Goal: Task Accomplishment & Management: Manage account settings

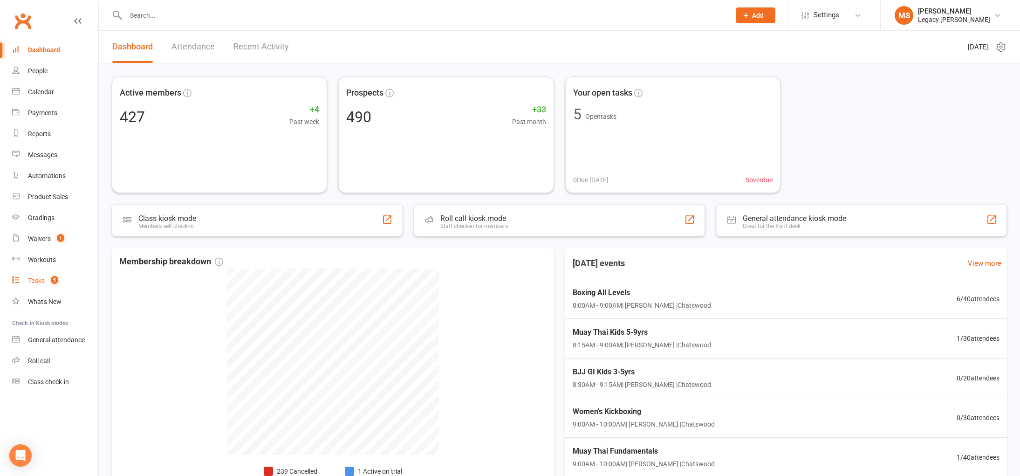
click at [41, 283] on div "Tasks" at bounding box center [36, 280] width 17 height 7
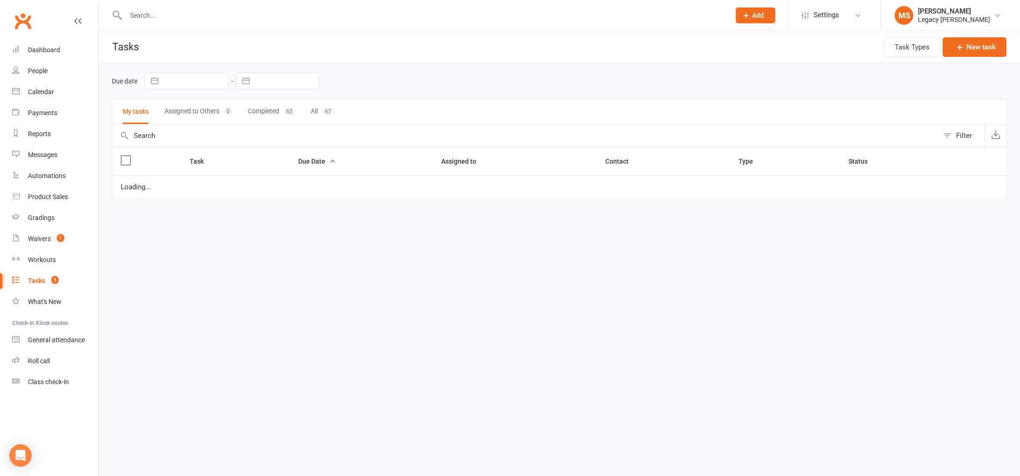
select select "waiting"
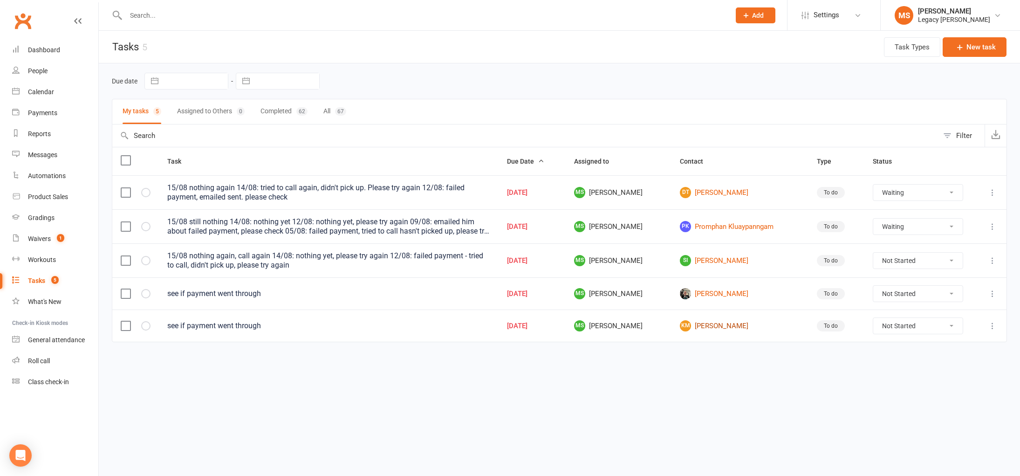
click at [734, 326] on link "KM Kaleb Mackey" at bounding box center [740, 325] width 120 height 11
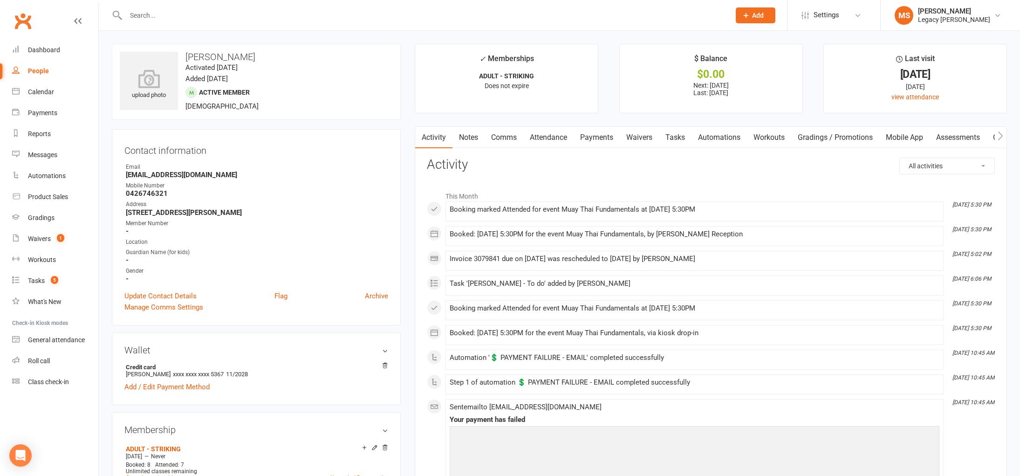
click at [601, 136] on link "Payments" at bounding box center [597, 137] width 46 height 21
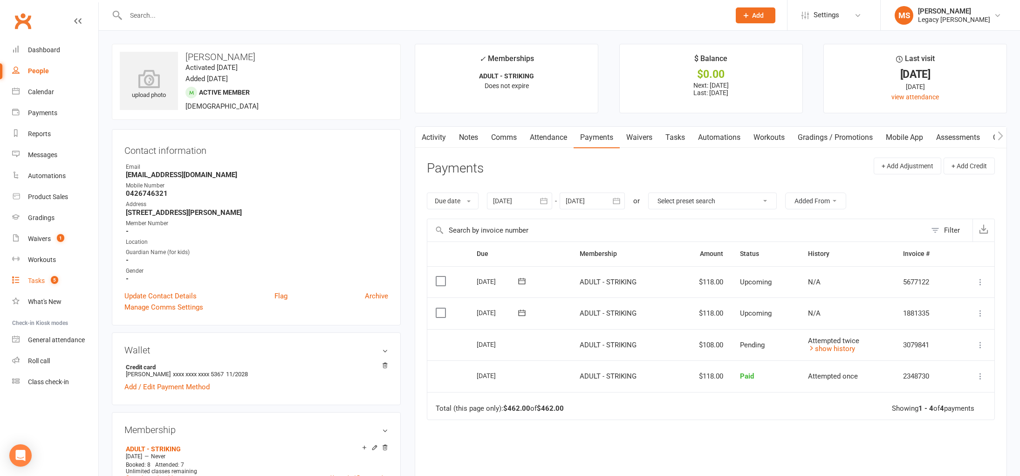
click at [40, 281] on div "Tasks" at bounding box center [36, 280] width 17 height 7
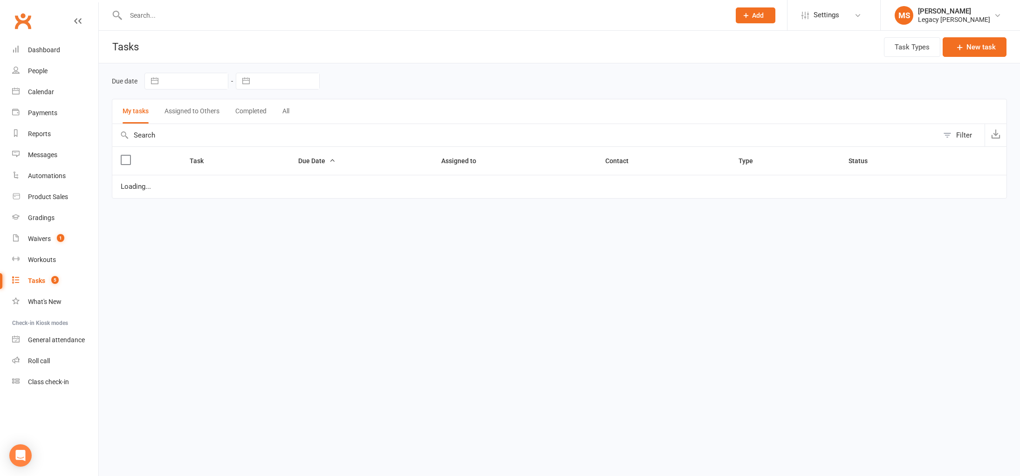
select select "waiting"
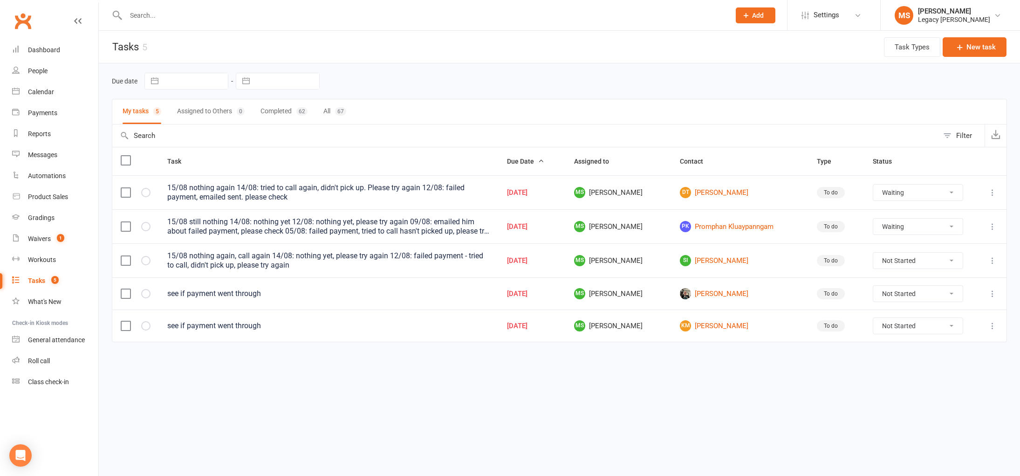
click at [911, 319] on select "Not Started In Progress Waiting Complete" at bounding box center [918, 326] width 90 height 16
click at [877, 318] on select "Not Started In Progress Waiting Complete" at bounding box center [918, 326] width 90 height 16
select select "unstarted"
select select "waiting"
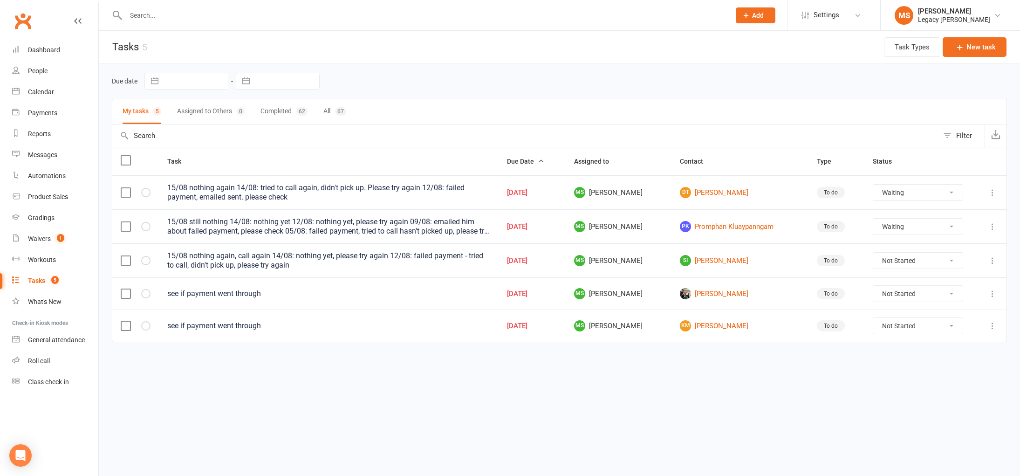
select select "waiting"
click at [724, 295] on link "Edward Browne" at bounding box center [740, 293] width 120 height 11
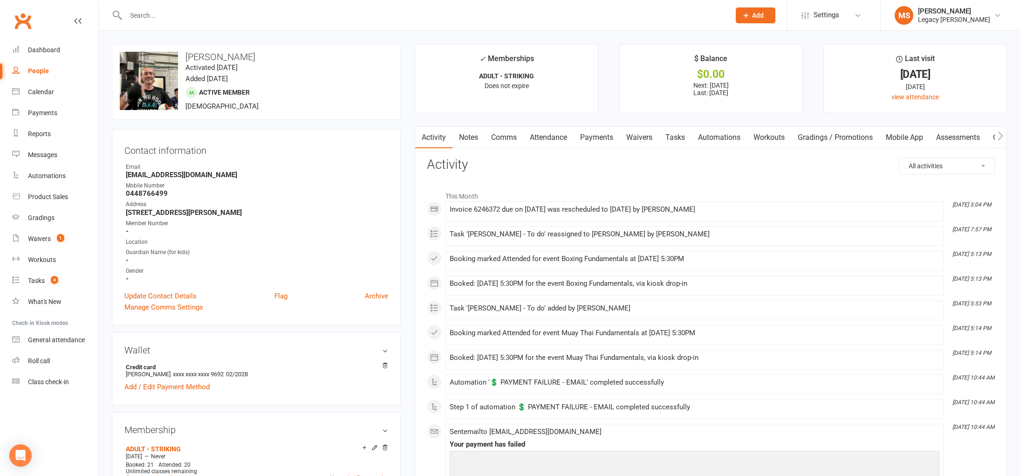
click at [592, 139] on link "Payments" at bounding box center [597, 137] width 46 height 21
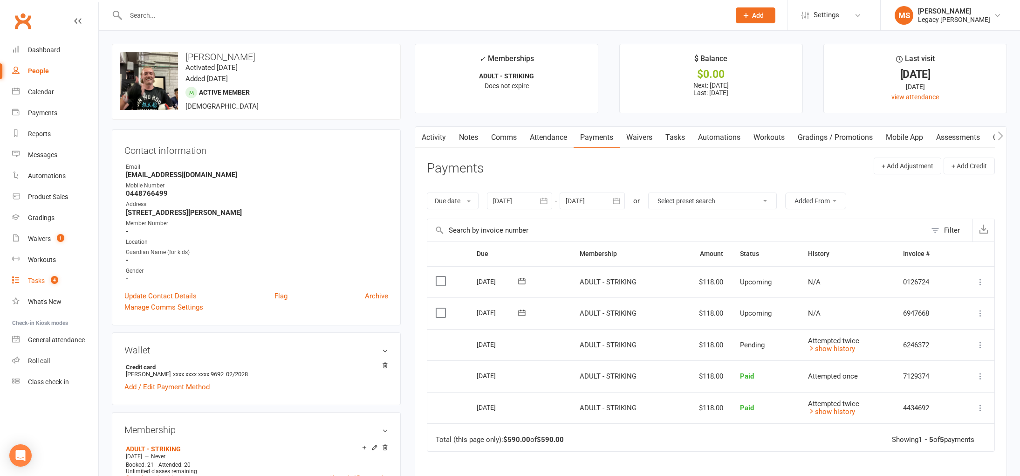
click at [42, 277] on div "Tasks" at bounding box center [36, 280] width 17 height 7
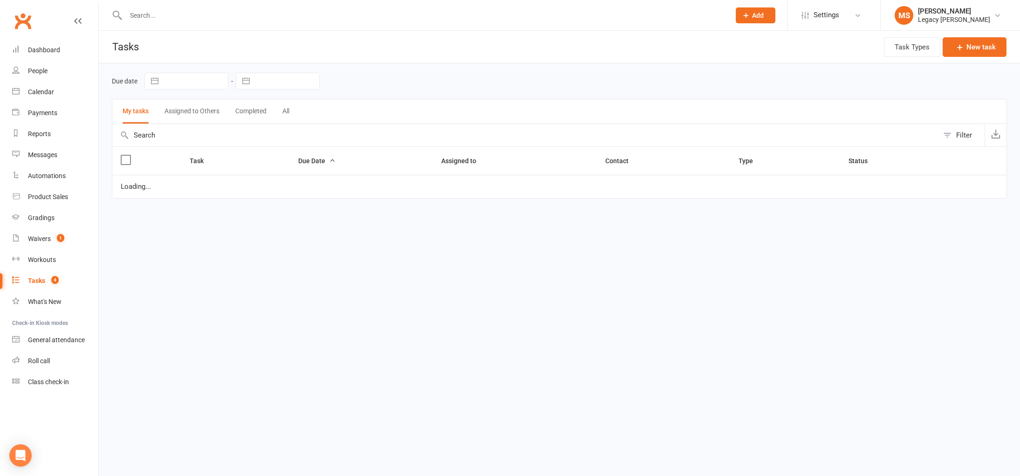
select select "waiting"
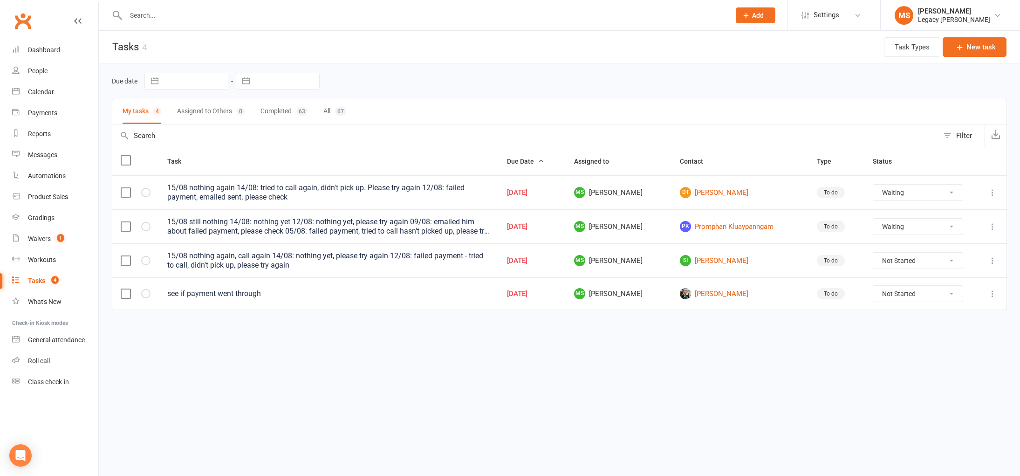
click at [919, 292] on select "Not Started In Progress Waiting Complete" at bounding box center [918, 294] width 90 height 16
click at [877, 286] on select "Not Started In Progress Waiting Complete" at bounding box center [918, 294] width 90 height 16
select select "unstarted"
select select "waiting"
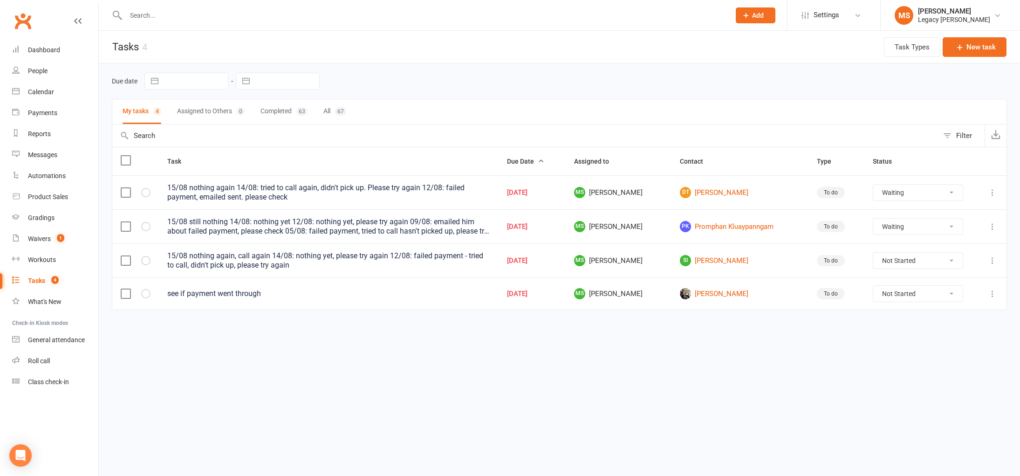
select select "waiting"
click at [204, 117] on button "Assigned to Others 0" at bounding box center [211, 111] width 68 height 25
select select "waiting"
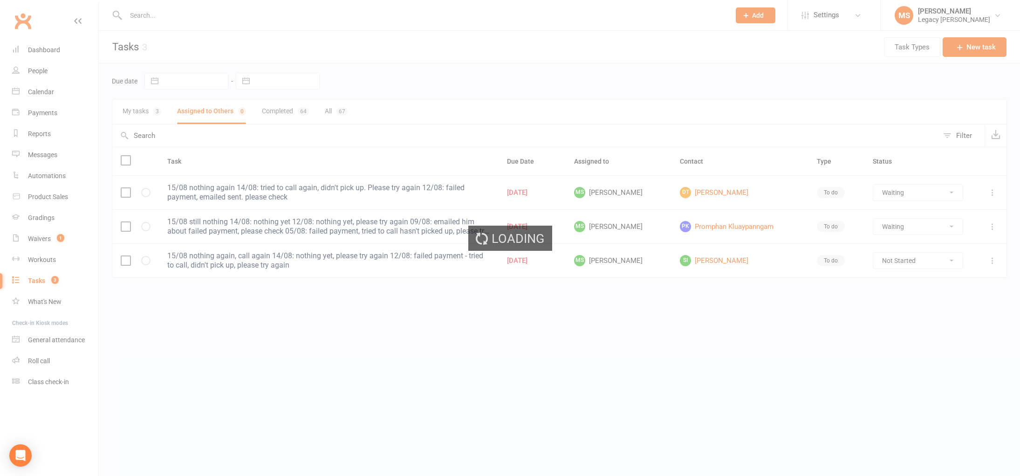
select select "waiting"
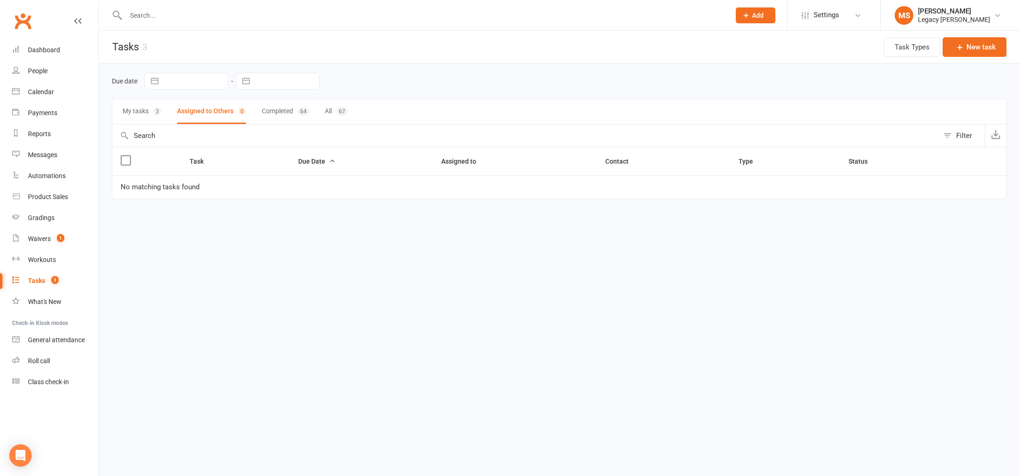
click at [146, 113] on button "My tasks 3" at bounding box center [142, 111] width 39 height 25
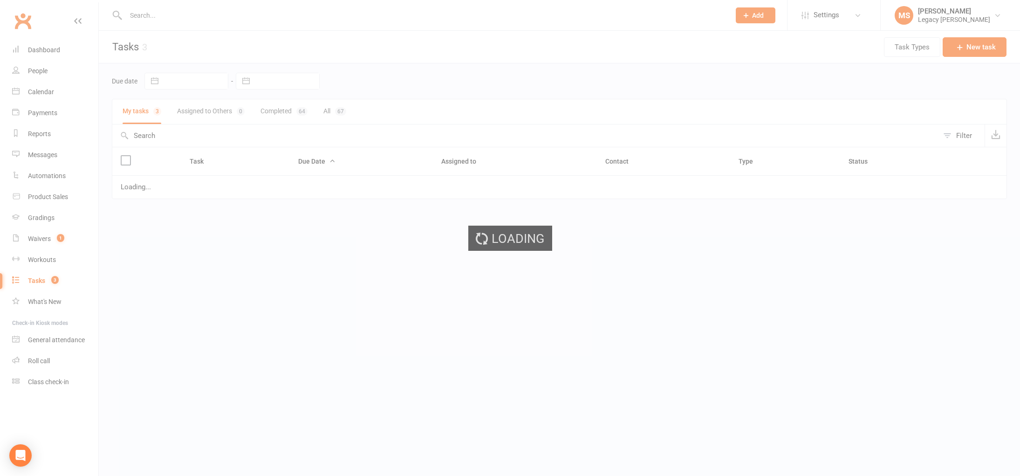
select select "waiting"
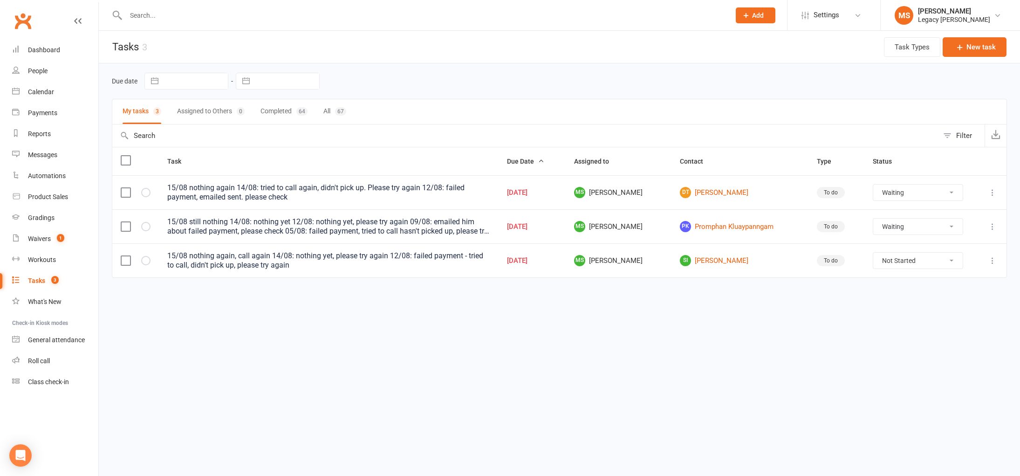
select select "waiting"
click at [25, 236] on link "Waivers 1" at bounding box center [55, 238] width 86 height 21
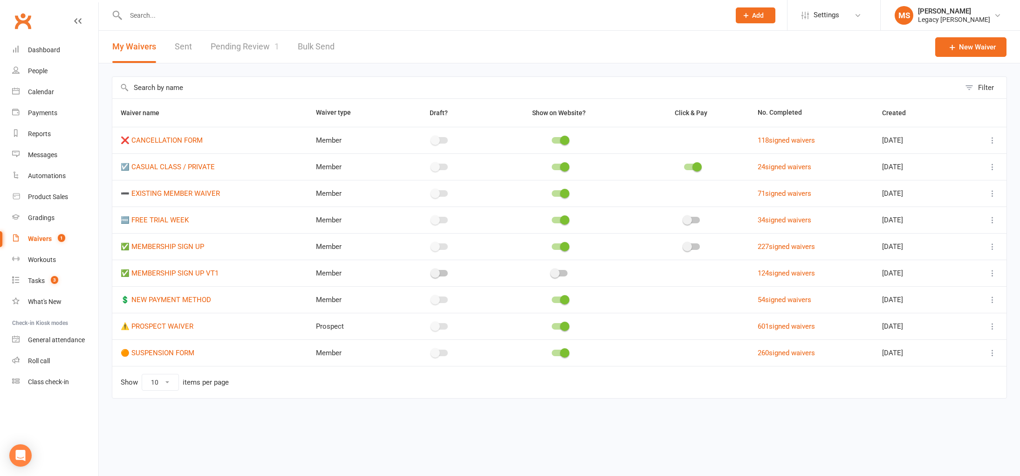
click at [211, 48] on link "Pending Review 1" at bounding box center [245, 47] width 69 height 32
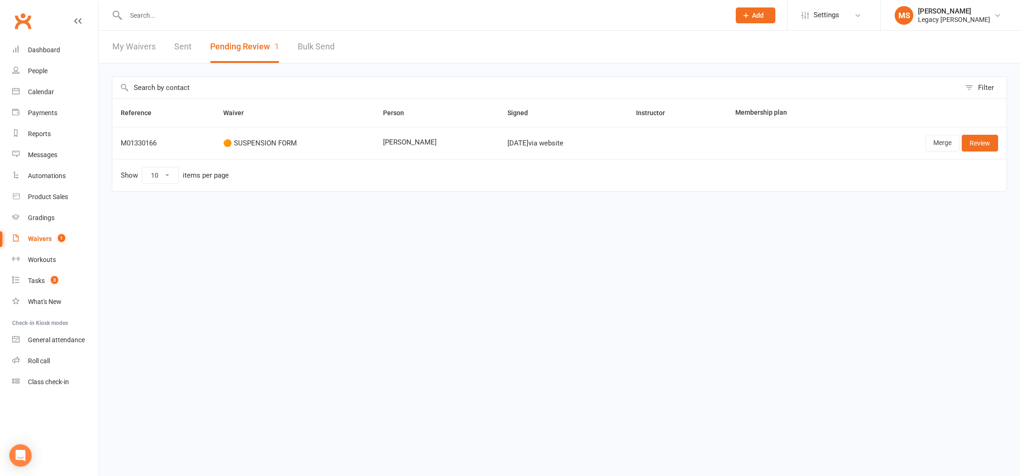
click at [163, 20] on input "text" at bounding box center [423, 15] width 601 height 13
paste input "cooperjamie111106@gmail.com"
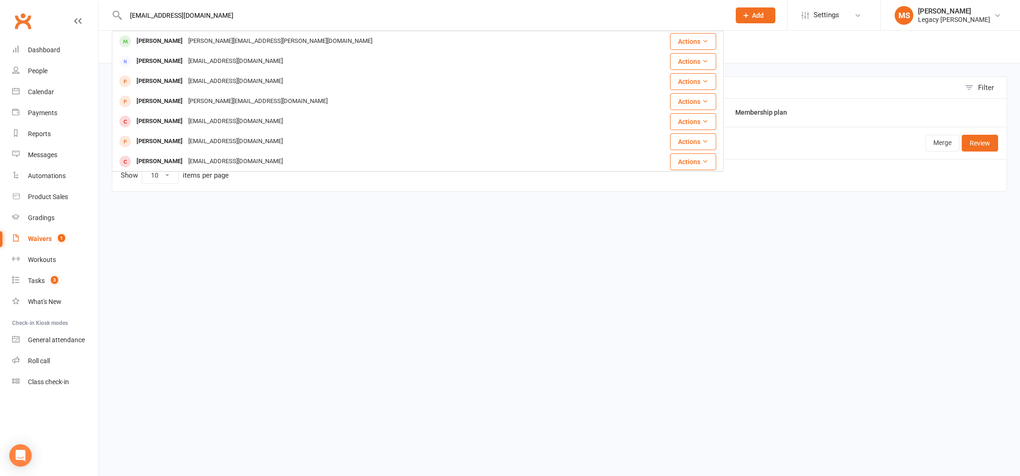
type input "cooperjamie111106@gmail.com"
click at [419, 231] on html "cooperjamie111106@gmail.com Jon Koch Jon.r.koch@gmail.com Actions Jamie Law Jam…" at bounding box center [510, 115] width 1020 height 231
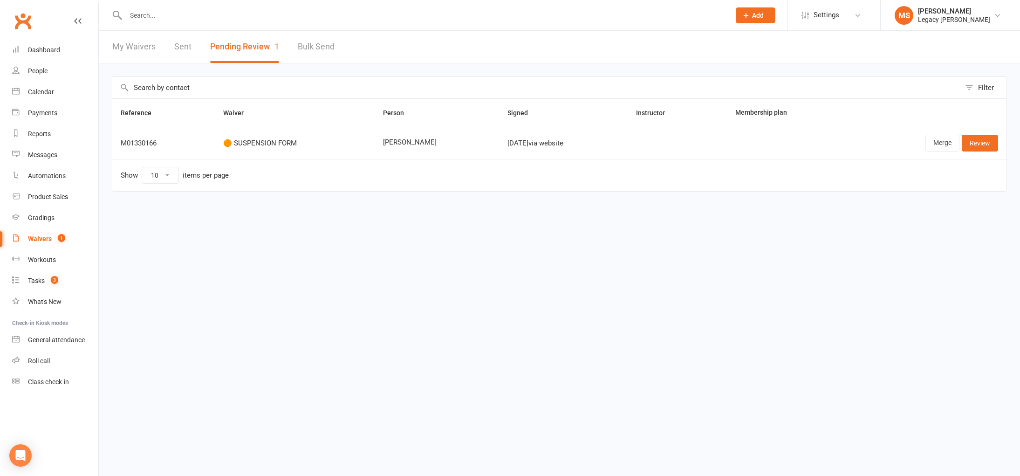
click at [771, 231] on html "Prospect Member Non-attending contact Class / event Appointment Grading event T…" at bounding box center [510, 115] width 1020 height 231
click at [114, 39] on link "My Waivers" at bounding box center [133, 47] width 43 height 32
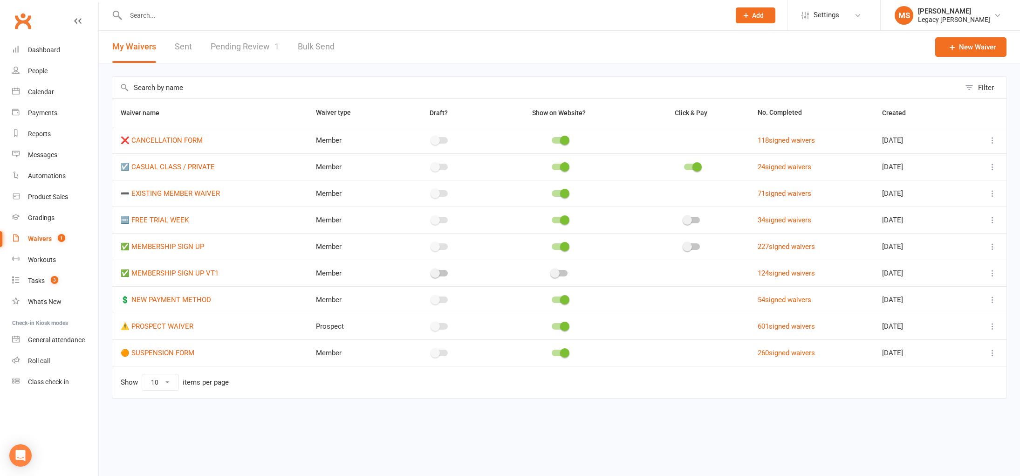
click at [264, 52] on link "Pending Review 1" at bounding box center [245, 47] width 69 height 32
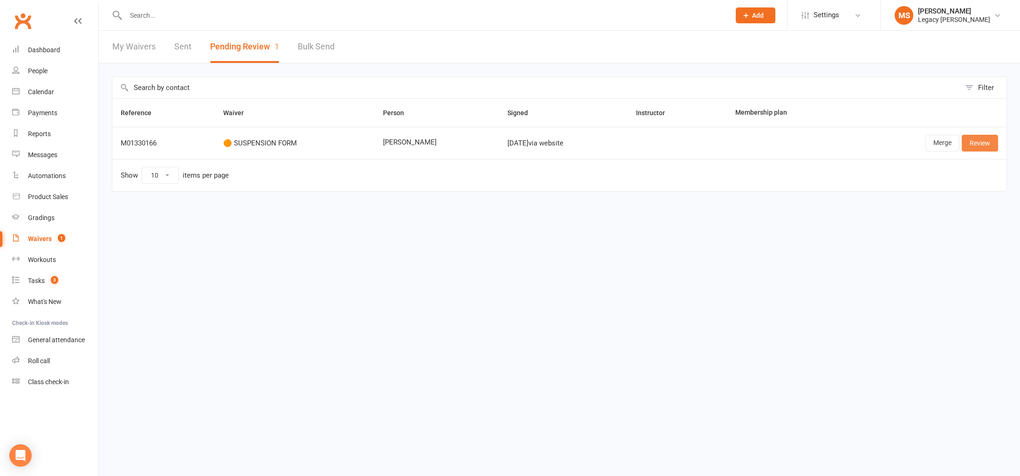
click at [984, 140] on link "Review" at bounding box center [980, 143] width 36 height 17
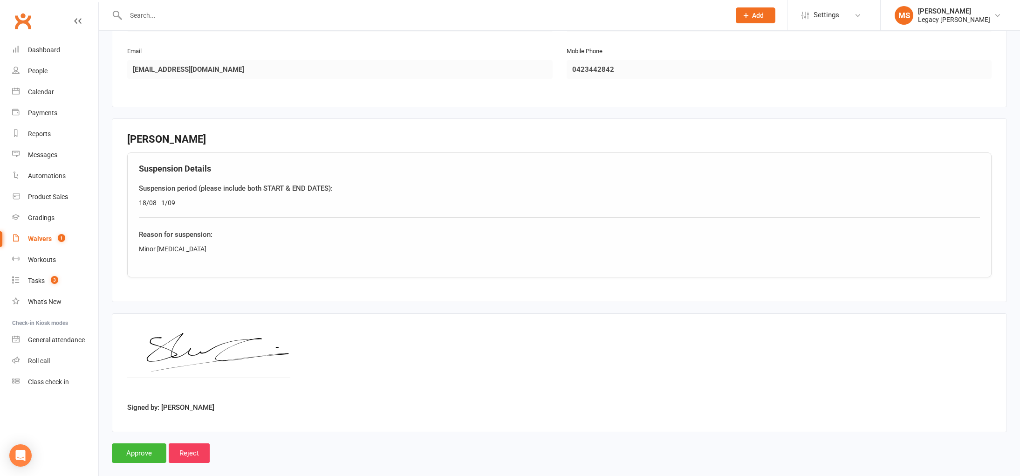
scroll to position [287, 0]
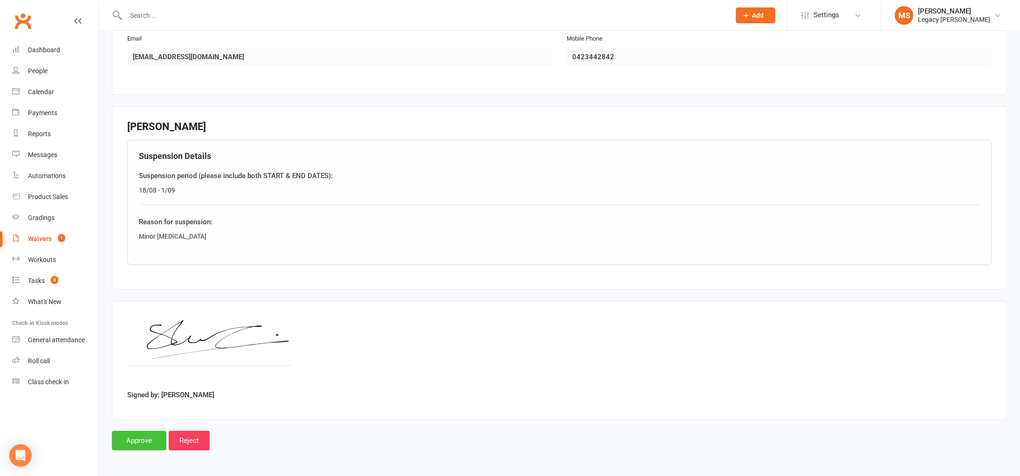
click at [138, 439] on input "Approve" at bounding box center [139, 441] width 55 height 20
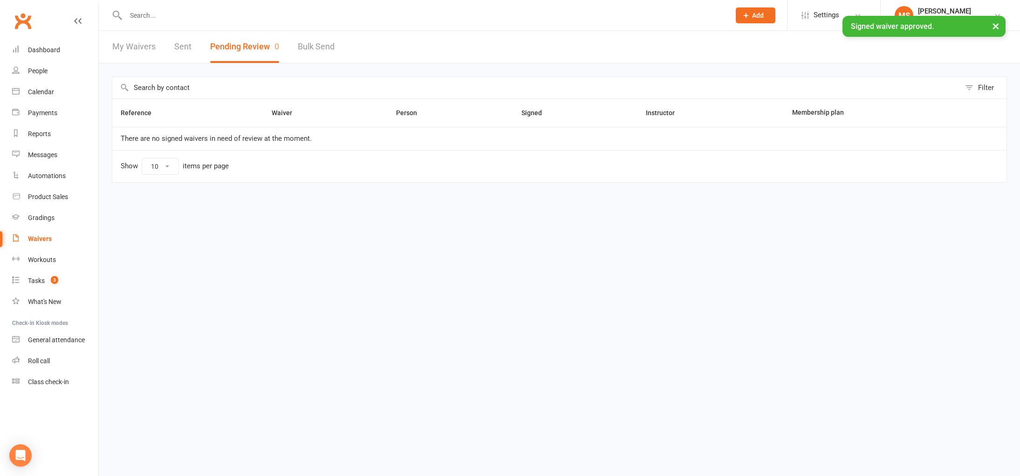
click at [220, 13] on input "text" at bounding box center [423, 15] width 601 height 13
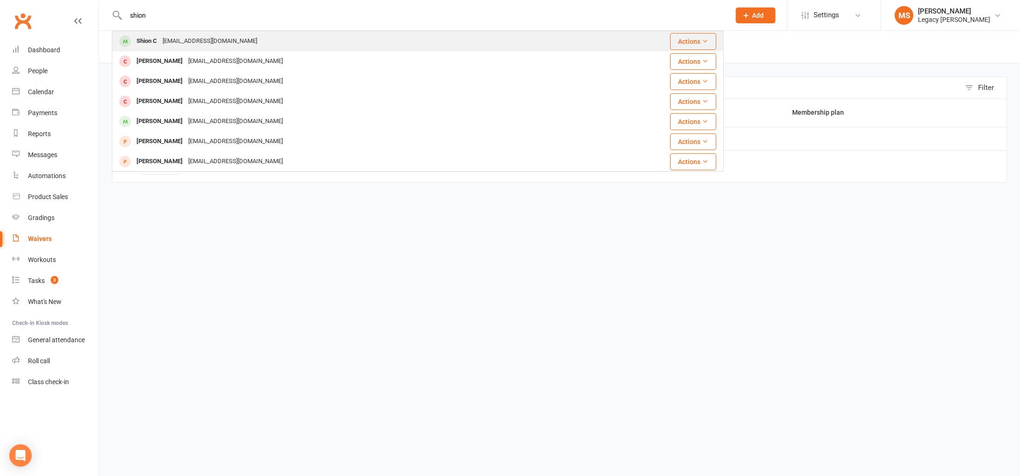
type input "shion"
click at [185, 42] on div "shionc@outlook.com" at bounding box center [210, 41] width 100 height 14
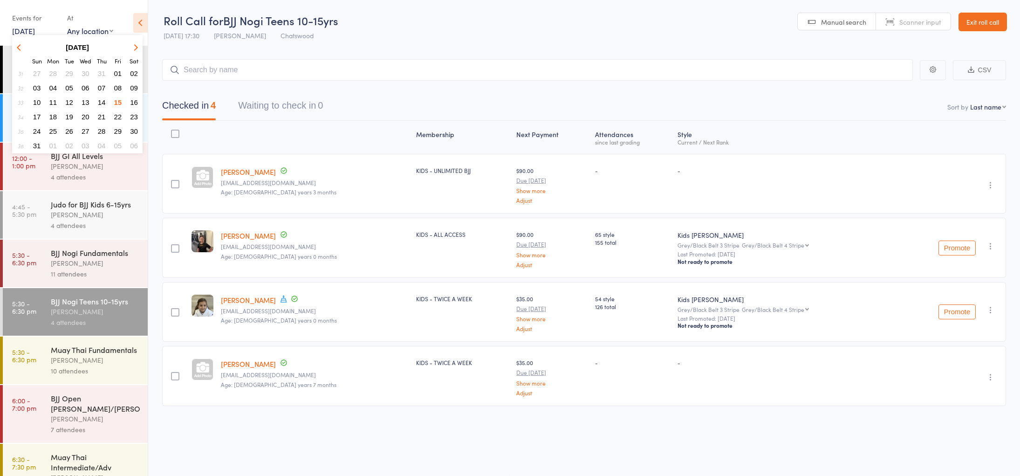
click at [134, 99] on span "16" at bounding box center [134, 102] width 8 height 8
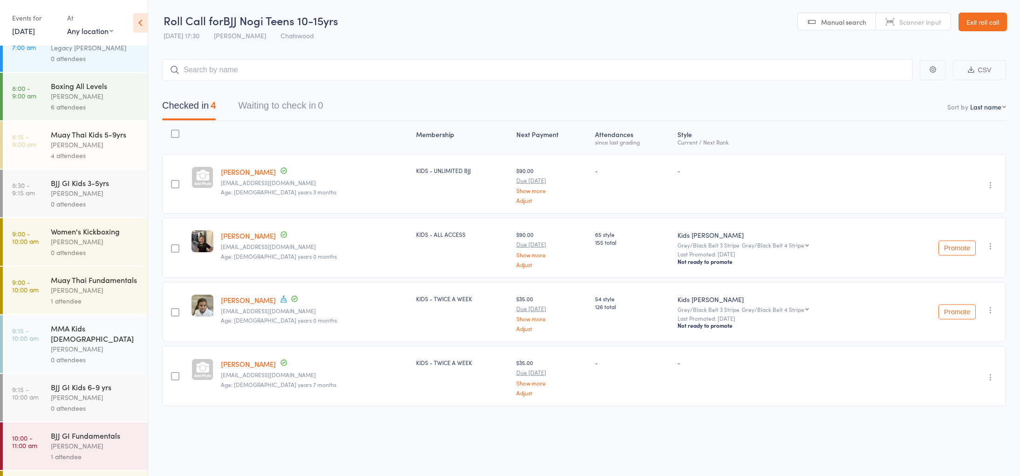
scroll to position [83, 0]
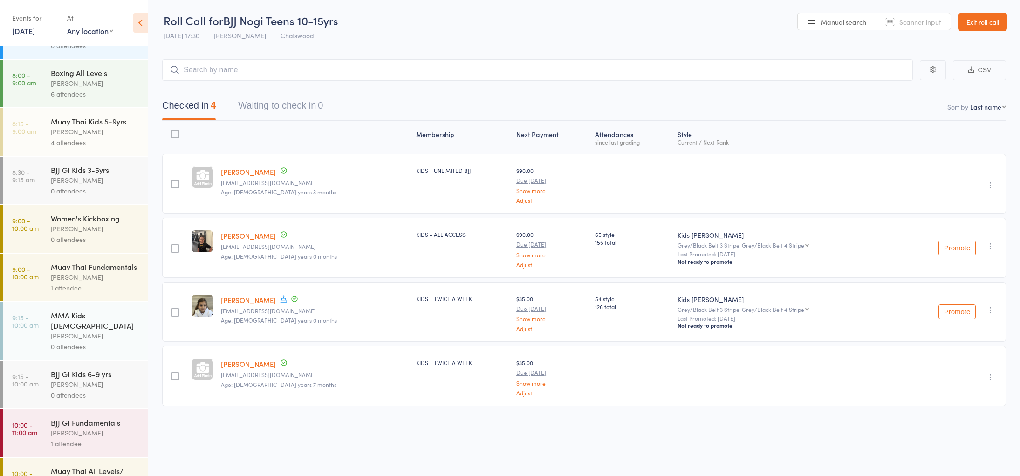
click at [73, 126] on div "Muay Thai Kids 5-9yrs" at bounding box center [95, 121] width 89 height 10
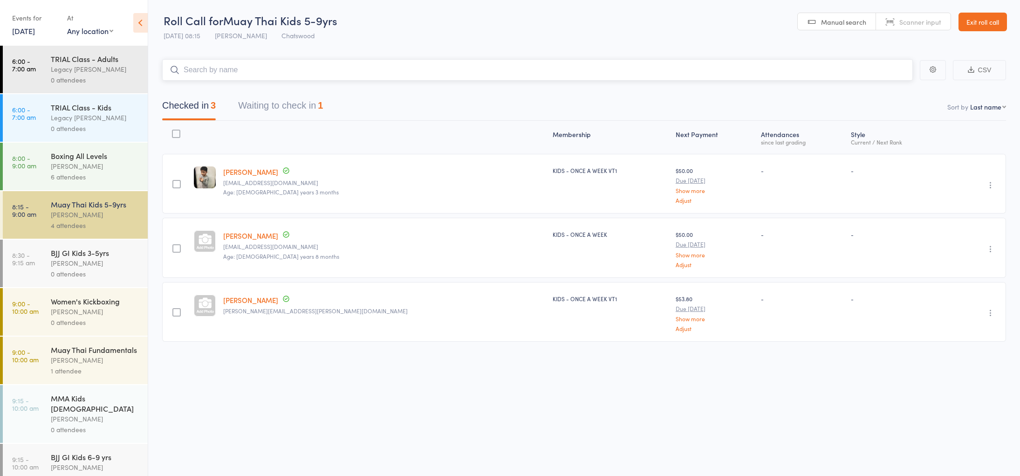
click at [254, 103] on button "Waiting to check in 1" at bounding box center [280, 108] width 85 height 25
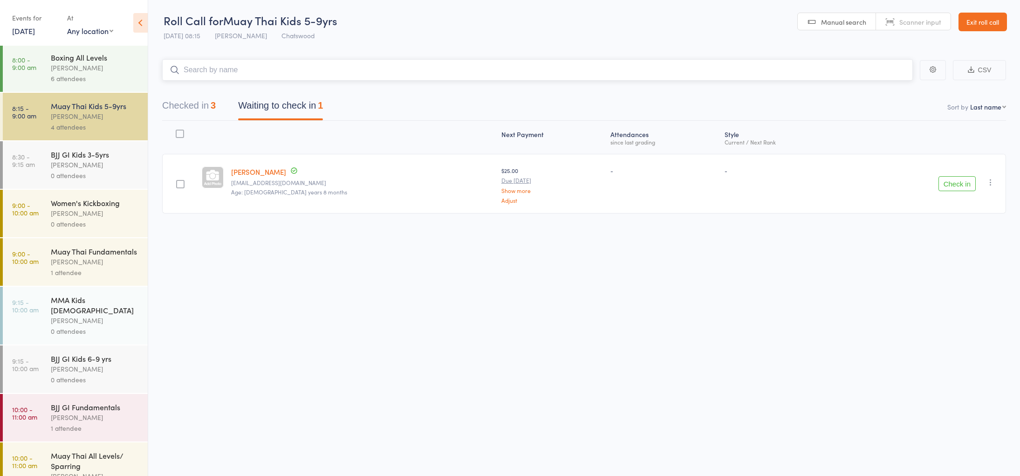
scroll to position [108, 0]
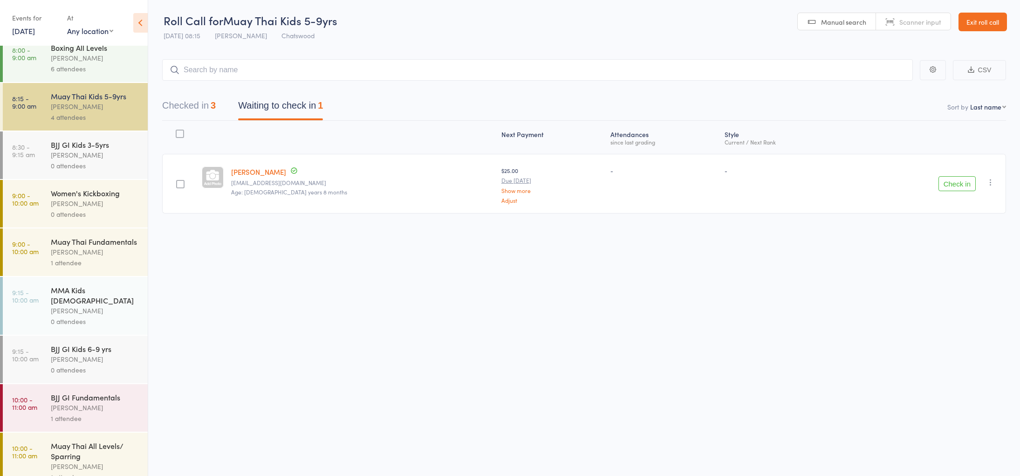
click at [83, 268] on div "1 attendee" at bounding box center [95, 262] width 89 height 11
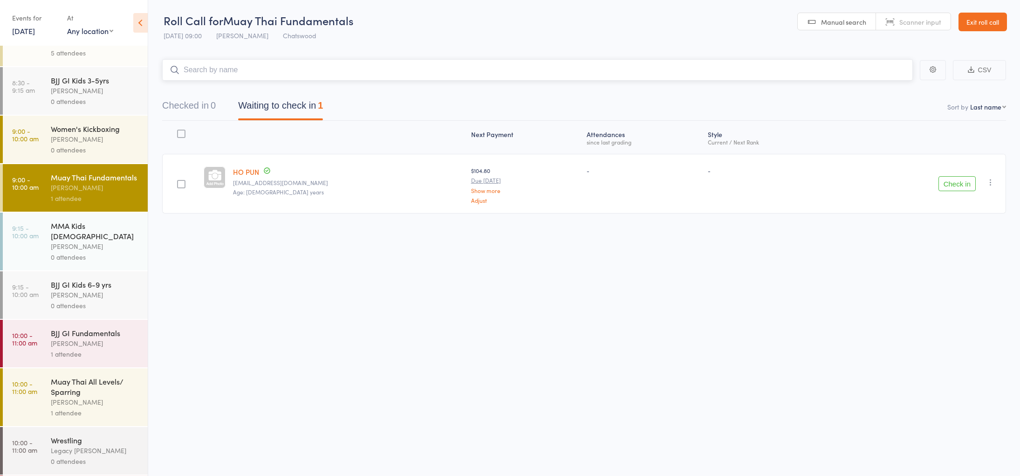
scroll to position [213, 0]
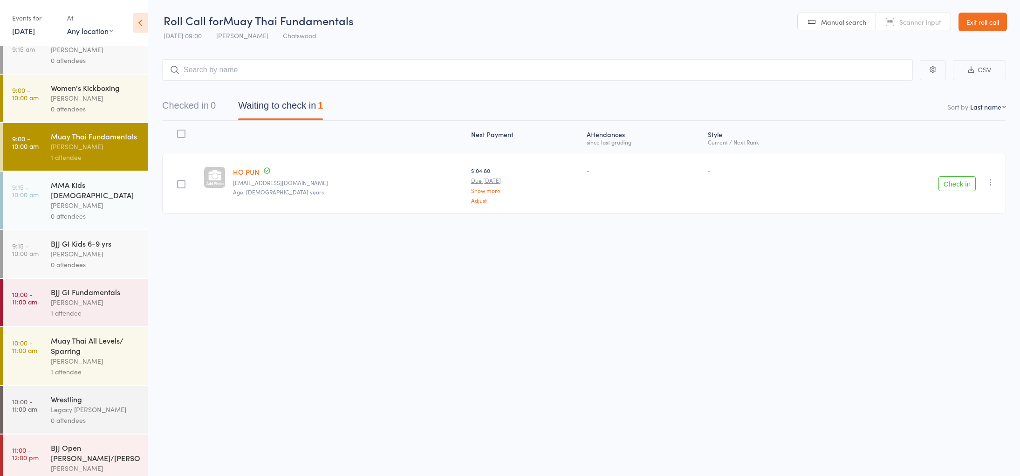
click at [88, 298] on div "[PERSON_NAME]" at bounding box center [95, 302] width 89 height 11
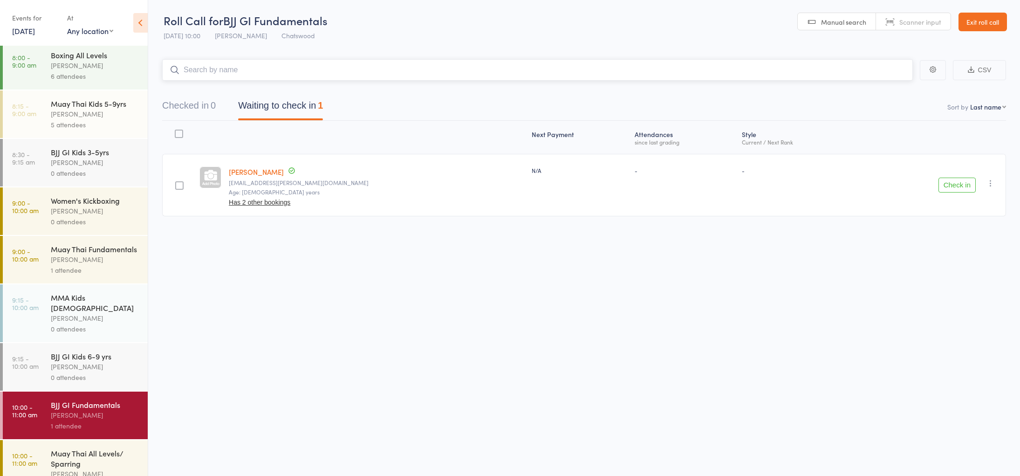
scroll to position [103, 0]
click at [251, 170] on link "Beau Sims" at bounding box center [256, 172] width 55 height 10
click at [35, 31] on link "[DATE]" at bounding box center [23, 31] width 23 height 10
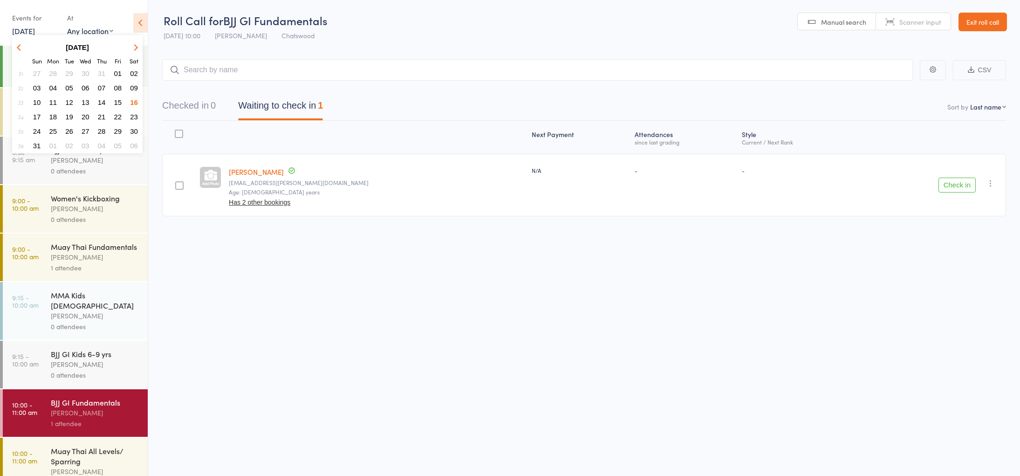
click at [87, 114] on span "20" at bounding box center [86, 117] width 8 height 8
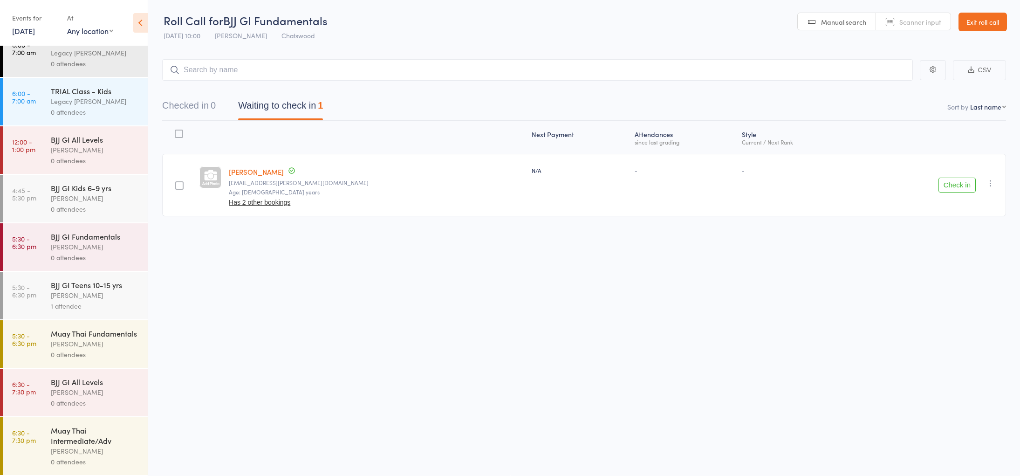
scroll to position [19, 0]
click at [87, 393] on div "[PERSON_NAME]" at bounding box center [95, 392] width 89 height 11
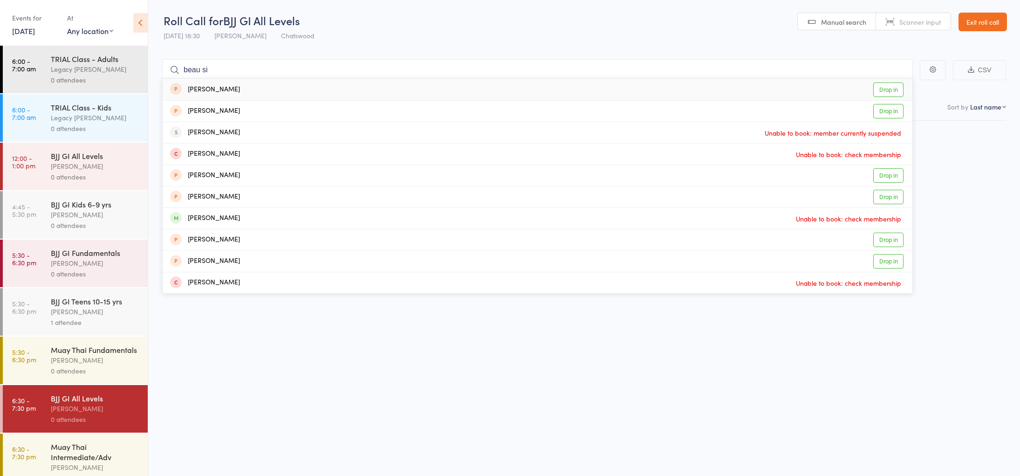
type input "beau si"
click at [210, 86] on div "Beau Sims" at bounding box center [205, 89] width 70 height 11
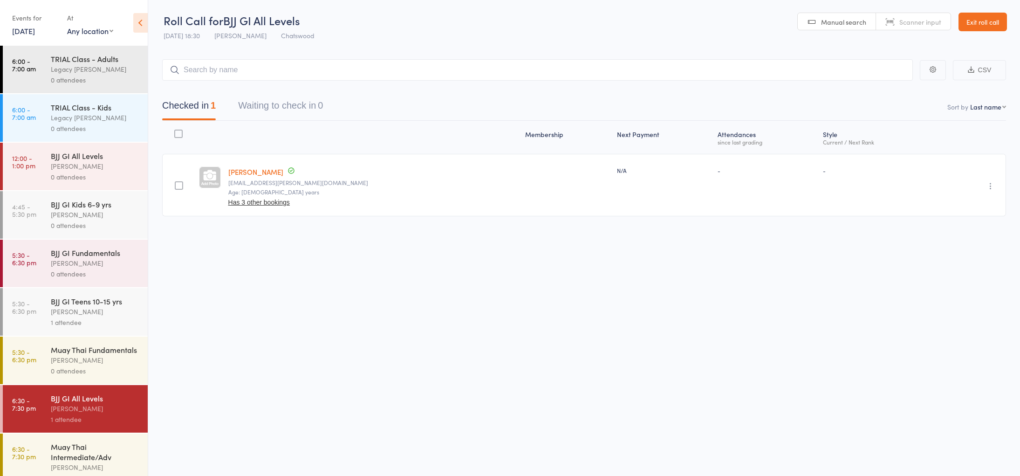
click at [22, 33] on link "20 Aug, 2025" at bounding box center [23, 31] width 23 height 10
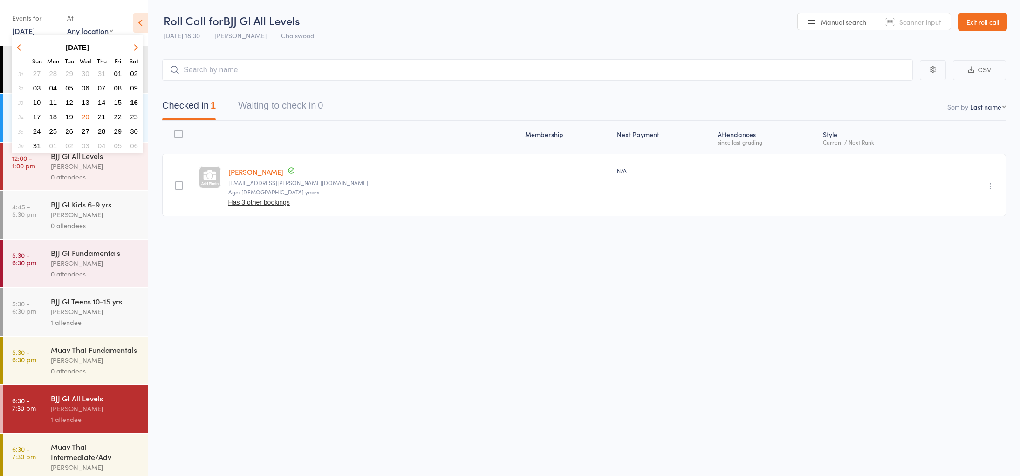
click at [138, 100] on button "16" at bounding box center [134, 102] width 14 height 13
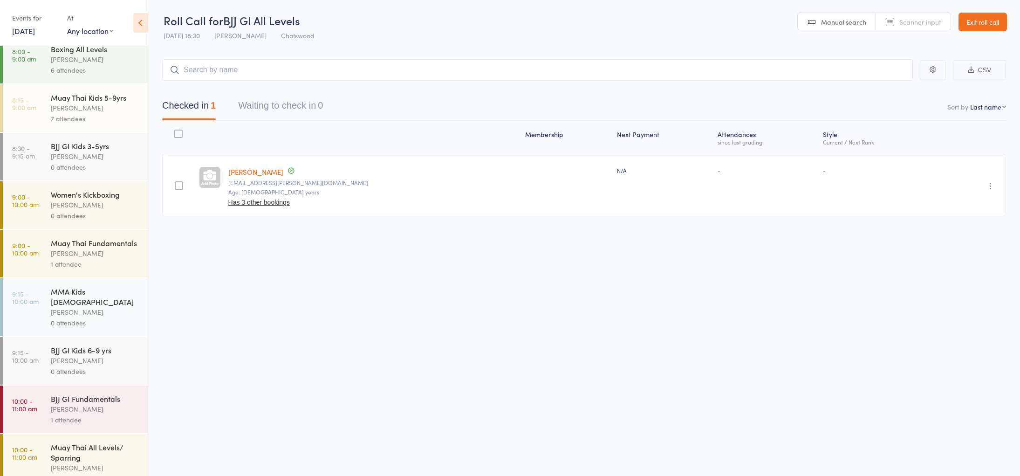
scroll to position [114, 0]
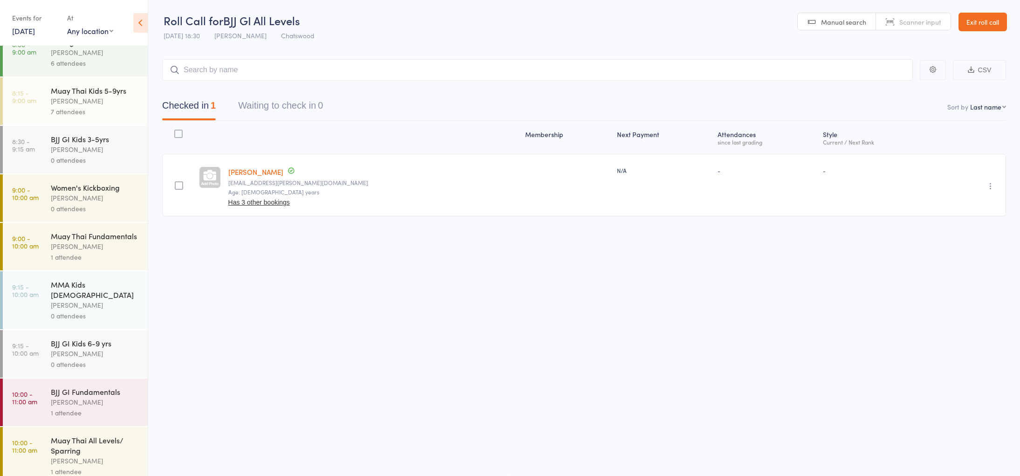
click at [52, 397] on div "[PERSON_NAME]" at bounding box center [95, 402] width 89 height 11
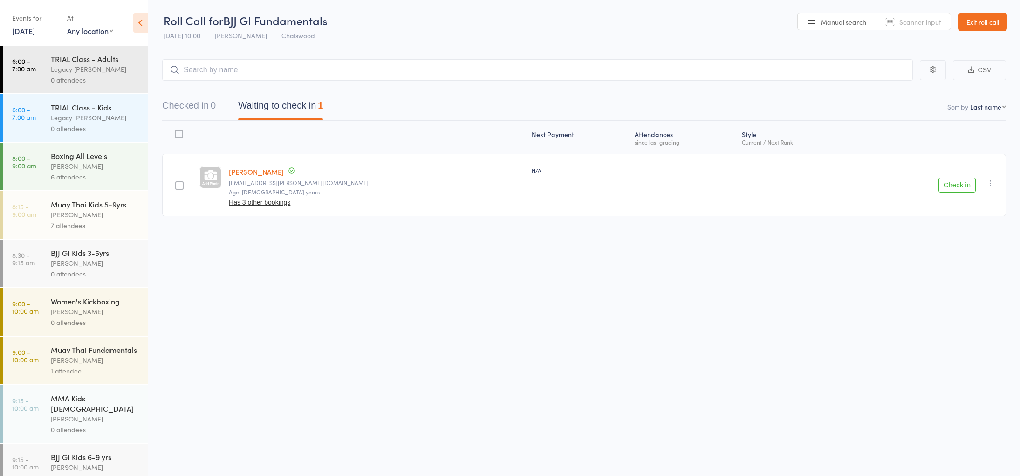
click at [991, 186] on icon "button" at bounding box center [990, 183] width 9 height 9
click at [942, 261] on li "Remove" at bounding box center [957, 264] width 77 height 13
drag, startPoint x: 53, startPoint y: 218, endPoint x: 71, endPoint y: 206, distance: 20.9
click at [53, 218] on div "[PERSON_NAME]" at bounding box center [95, 214] width 89 height 11
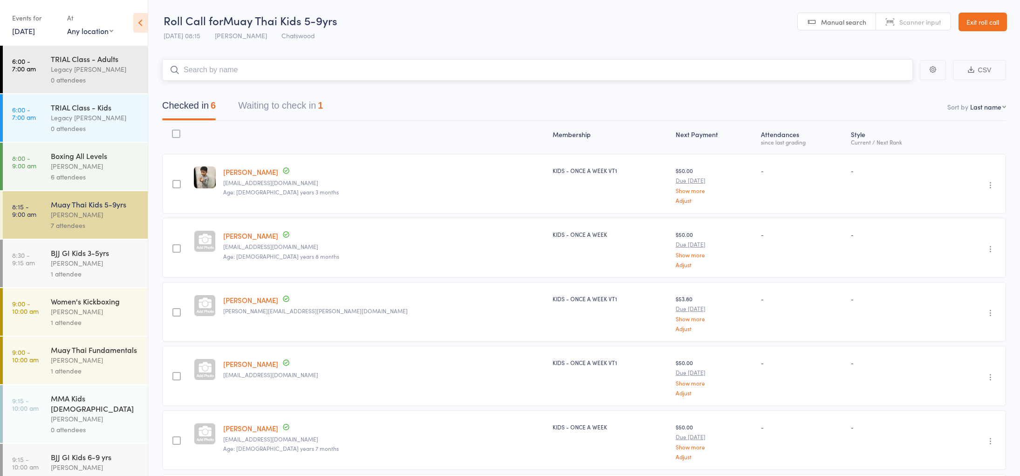
click at [267, 105] on button "Waiting to check in 1" at bounding box center [280, 108] width 85 height 25
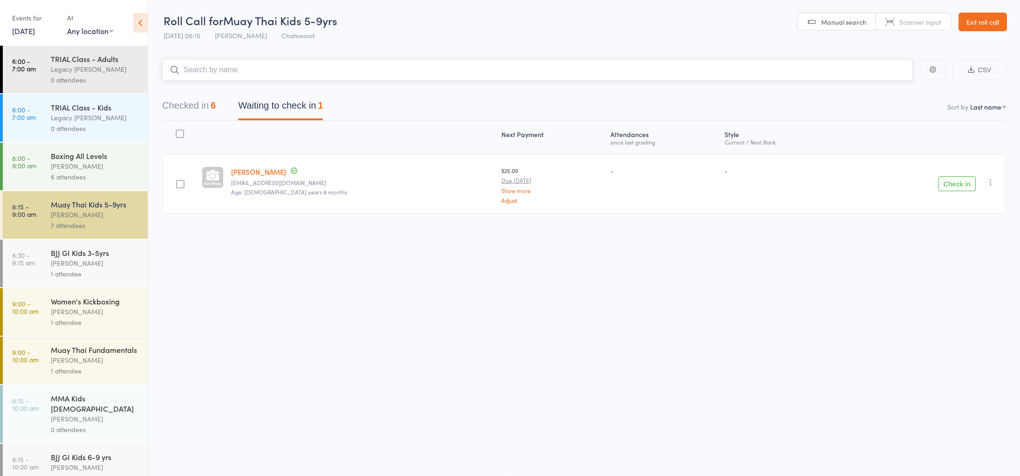
click at [212, 106] on button "Checked in 6" at bounding box center [189, 108] width 54 height 25
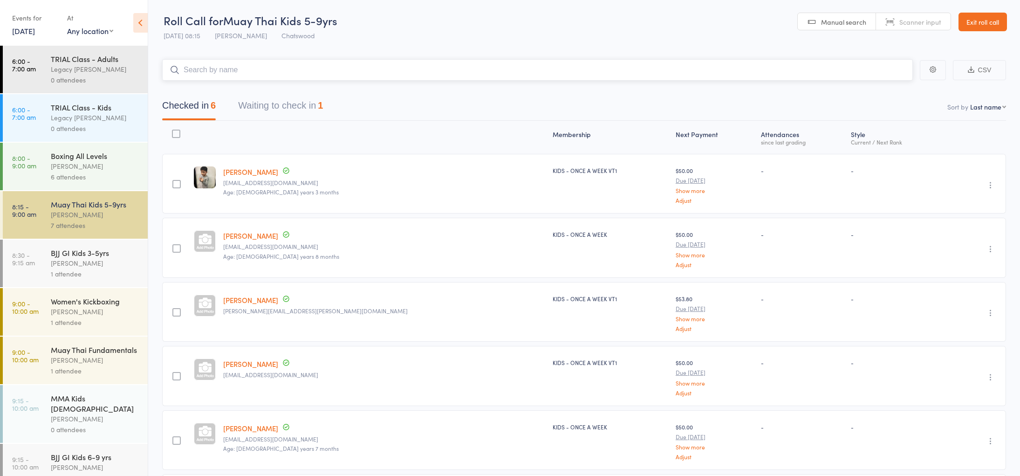
click at [246, 69] on input "search" at bounding box center [537, 69] width 751 height 21
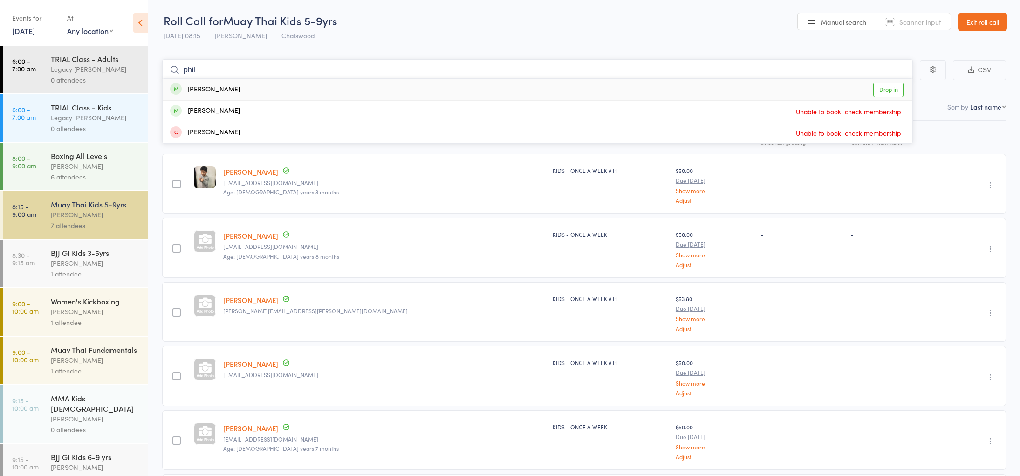
type input "phil"
click at [348, 83] on div "Philippe Shi Drop in" at bounding box center [538, 89] width 750 height 21
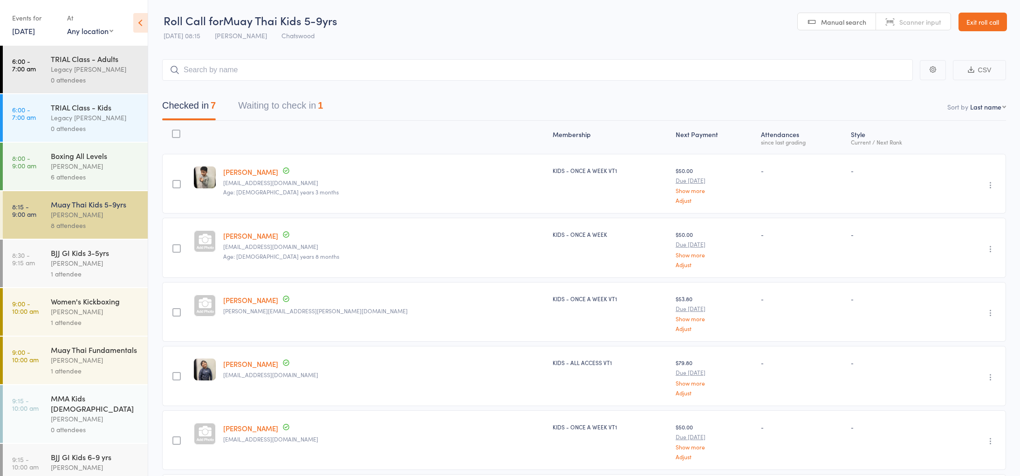
click at [80, 264] on div "[PERSON_NAME]" at bounding box center [95, 263] width 89 height 11
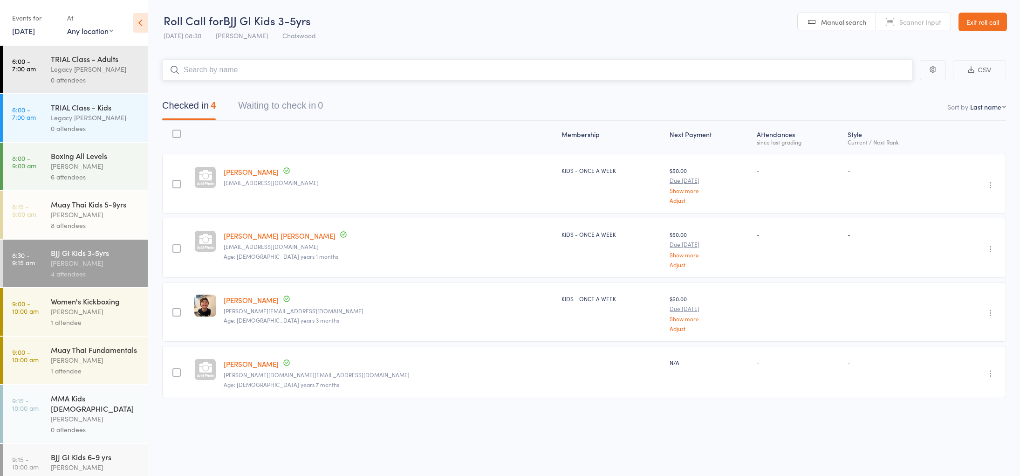
click at [280, 104] on button "Waiting to check in 0" at bounding box center [280, 108] width 85 height 25
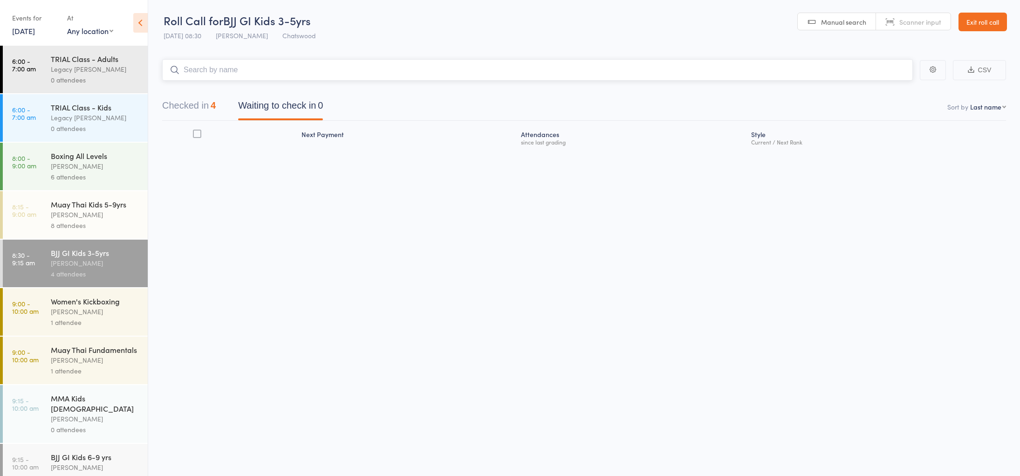
click at [199, 110] on button "Checked in 4" at bounding box center [189, 108] width 54 height 25
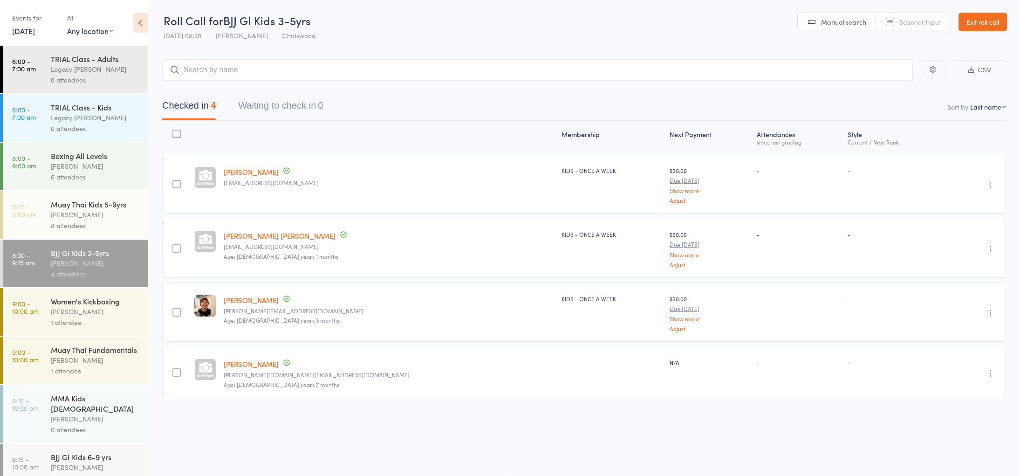
click at [99, 206] on div "Muay Thai Kids 5-9yrs" at bounding box center [95, 204] width 89 height 10
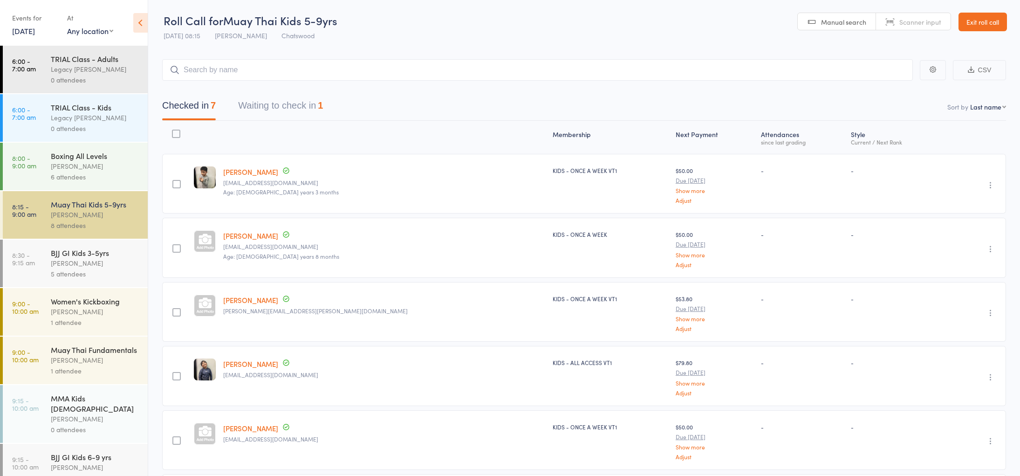
click at [95, 252] on div "BJJ GI Kids 3-5yrs" at bounding box center [95, 253] width 89 height 10
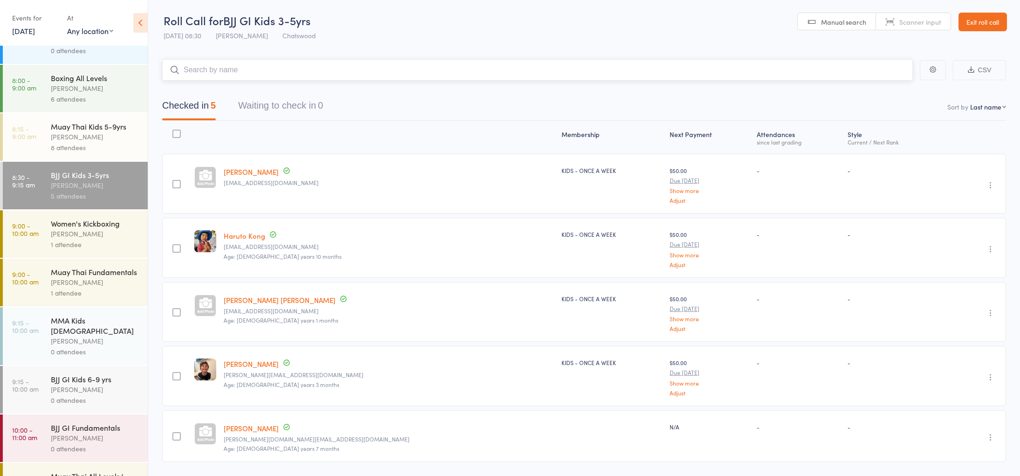
scroll to position [80, 0]
click at [78, 268] on div "Muay Thai Fundamentals" at bounding box center [95, 269] width 89 height 10
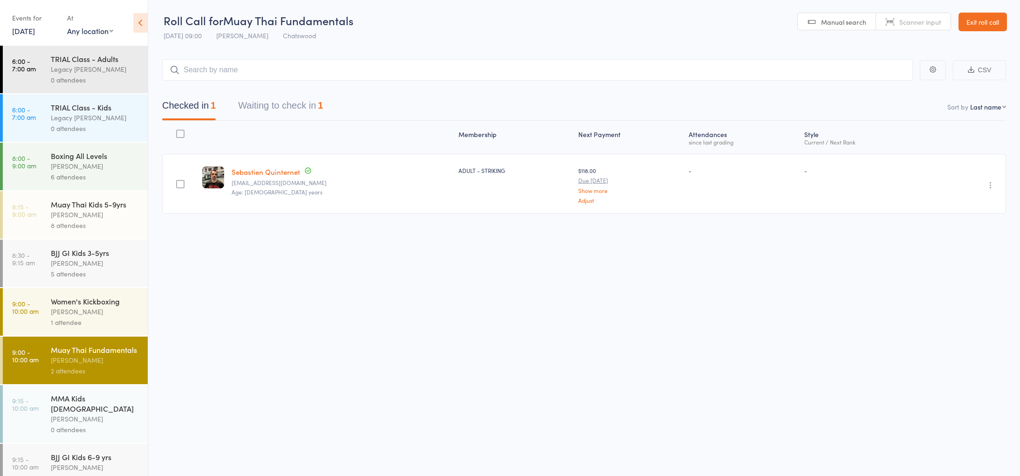
click at [288, 120] on div "Checked in 1 Waiting to check in 1" at bounding box center [584, 101] width 844 height 40
click at [292, 106] on button "Waiting to check in 1" at bounding box center [280, 108] width 85 height 25
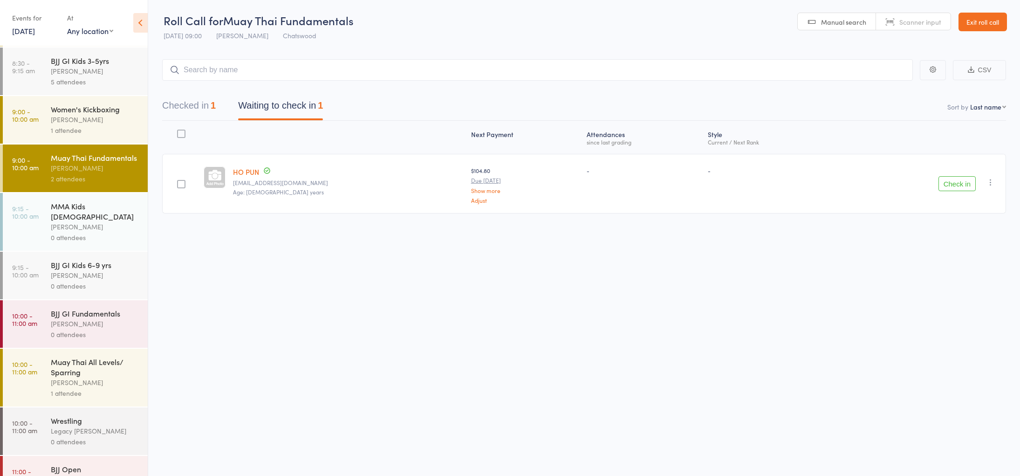
scroll to position [213, 0]
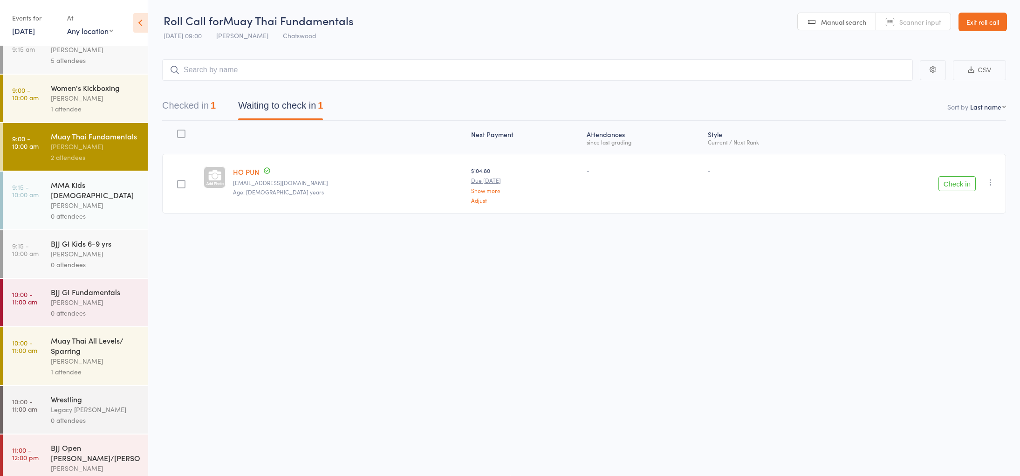
click at [59, 337] on div "Muay Thai All Levels/ Sparring" at bounding box center [95, 345] width 89 height 21
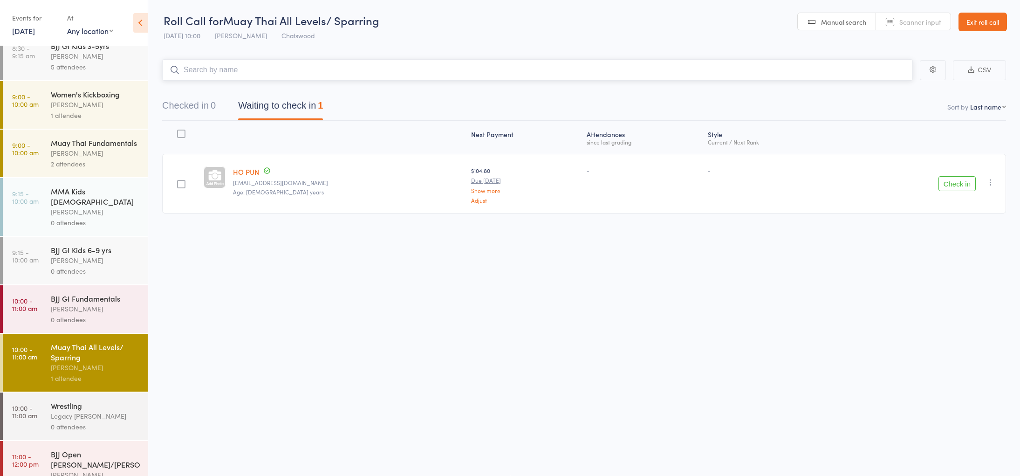
scroll to position [213, 0]
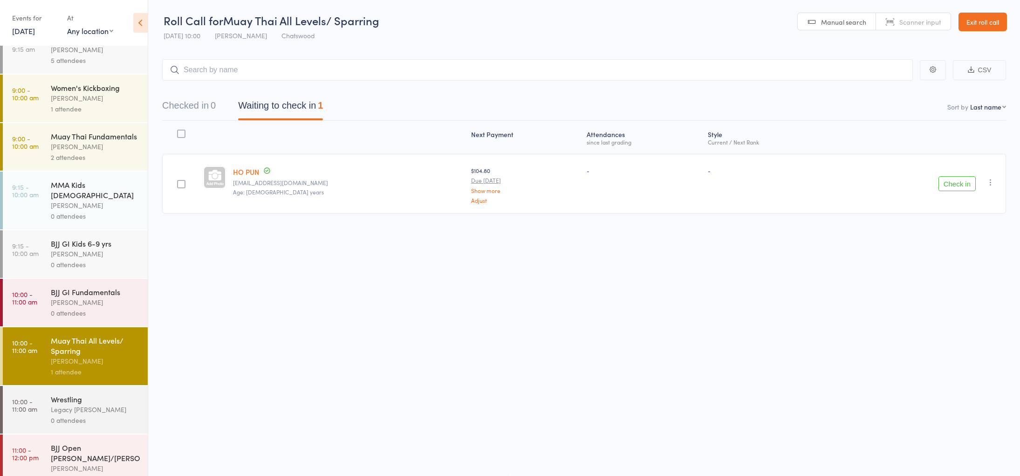
click at [76, 145] on div "[PERSON_NAME]" at bounding box center [95, 146] width 89 height 11
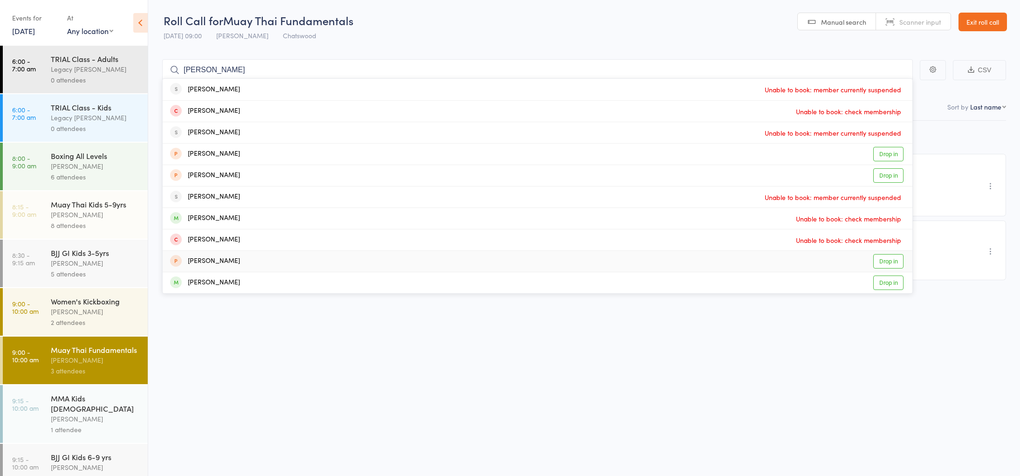
type input "eric zhang"
click at [399, 362] on div "Roll Call for Muay Thai Fundamentals 16 Aug 09:00 Mark Chan Chatswood Manual se…" at bounding box center [510, 238] width 1020 height 476
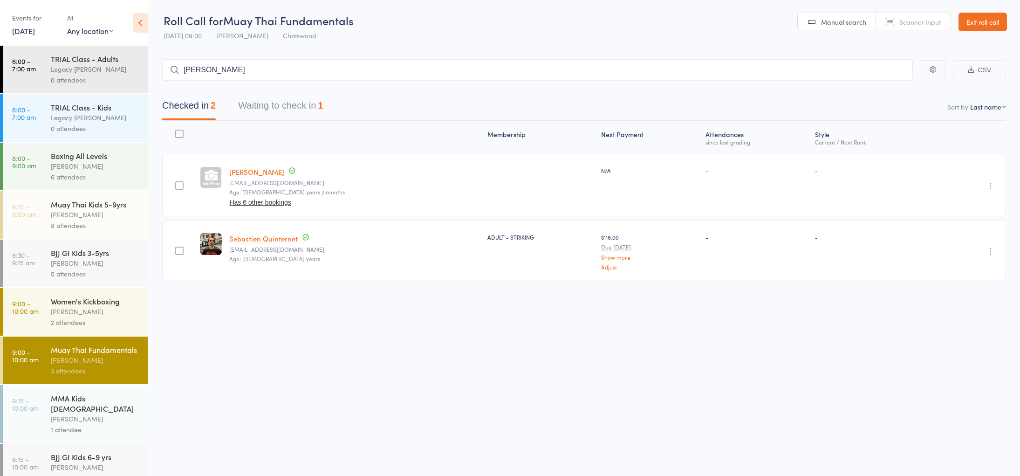
click at [12, 31] on link "[DATE]" at bounding box center [23, 31] width 23 height 10
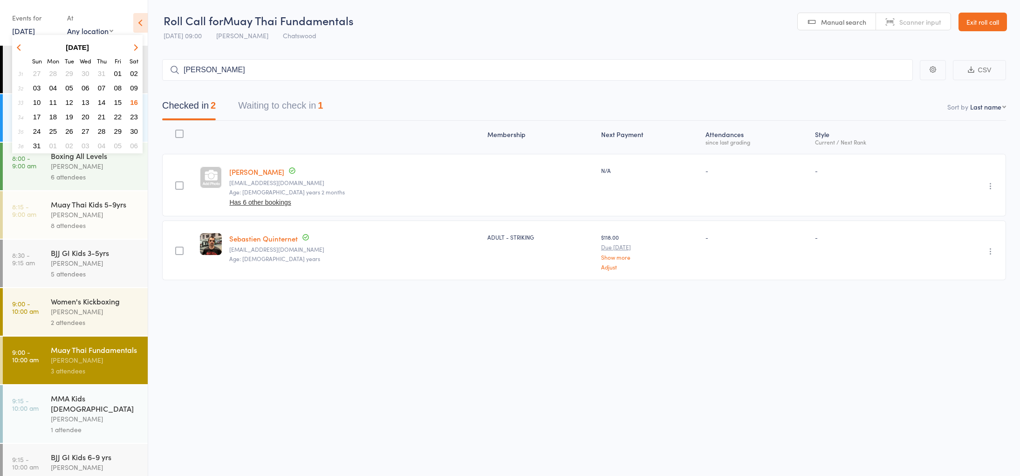
click at [103, 114] on span "21" at bounding box center [102, 117] width 8 height 8
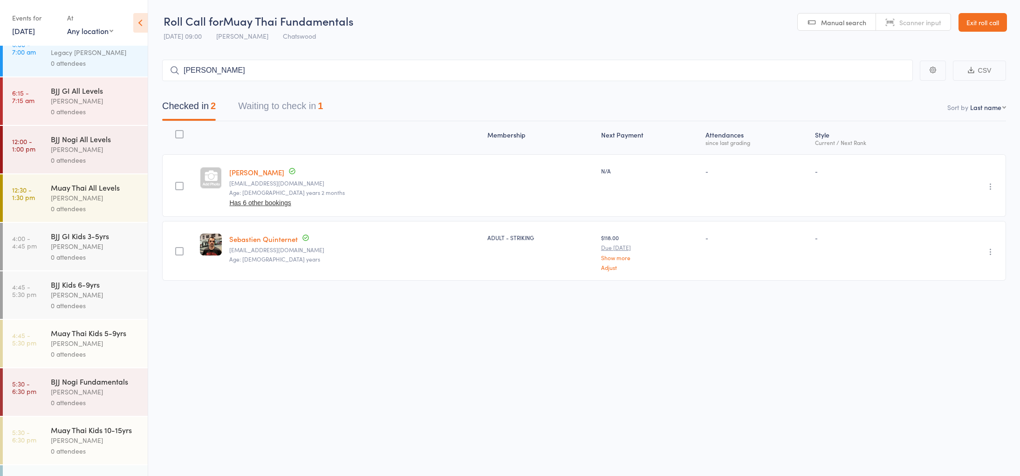
scroll to position [88, 0]
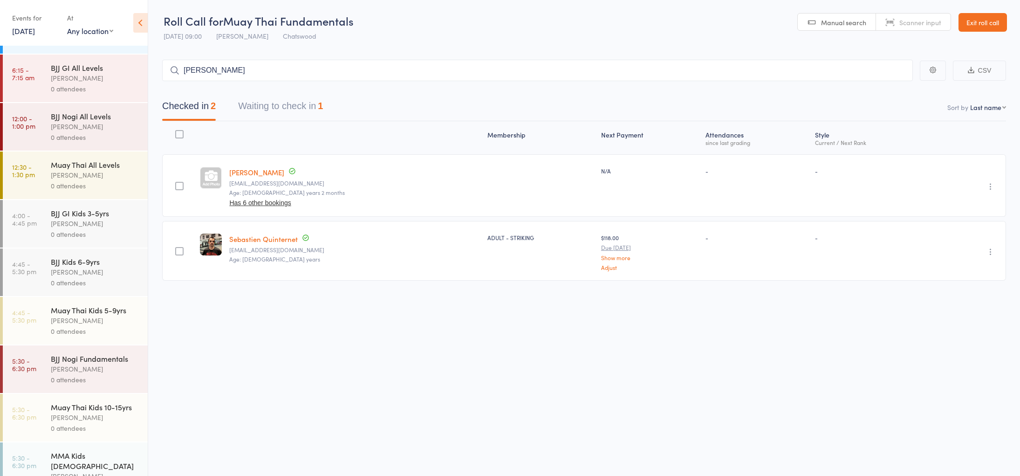
click at [113, 330] on div "0 attendees" at bounding box center [95, 331] width 89 height 11
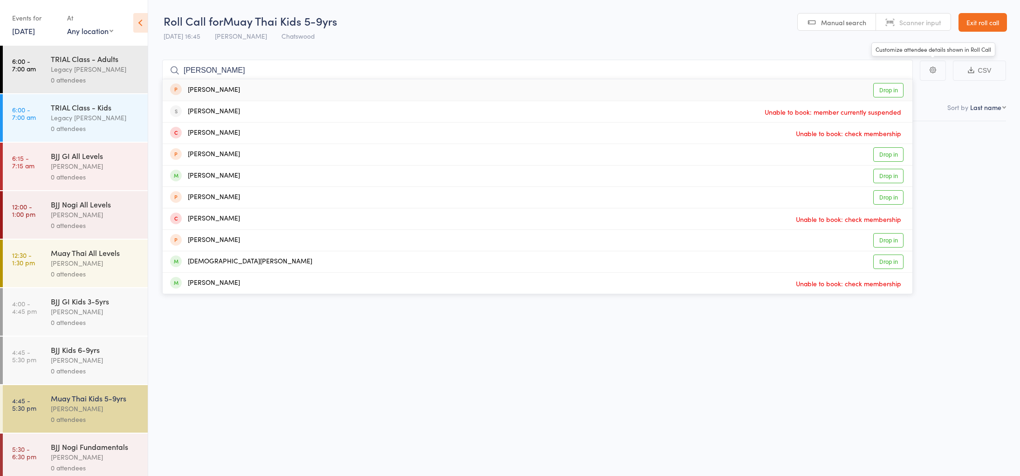
type input "chris liu"
click at [884, 93] on link "Drop in" at bounding box center [888, 90] width 30 height 14
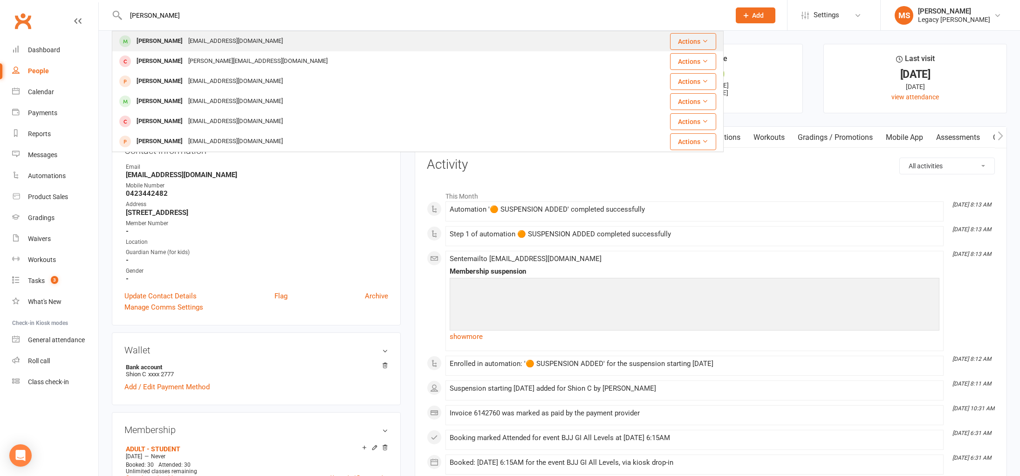
type input "eva kr"
click at [224, 38] on div "marisakreminski@hotmail.com.au" at bounding box center [236, 41] width 100 height 14
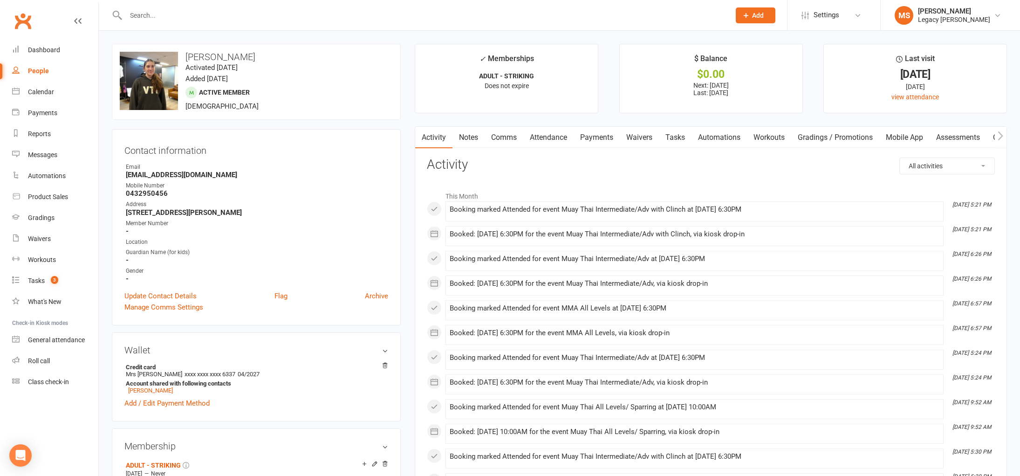
click at [894, 133] on link "Mobile App" at bounding box center [905, 137] width 50 height 21
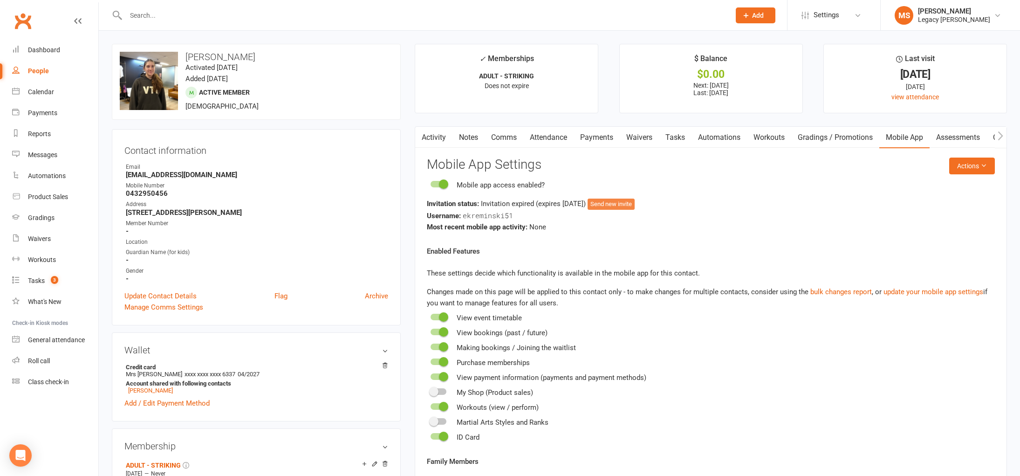
click at [628, 202] on button "Send new invite" at bounding box center [611, 204] width 47 height 11
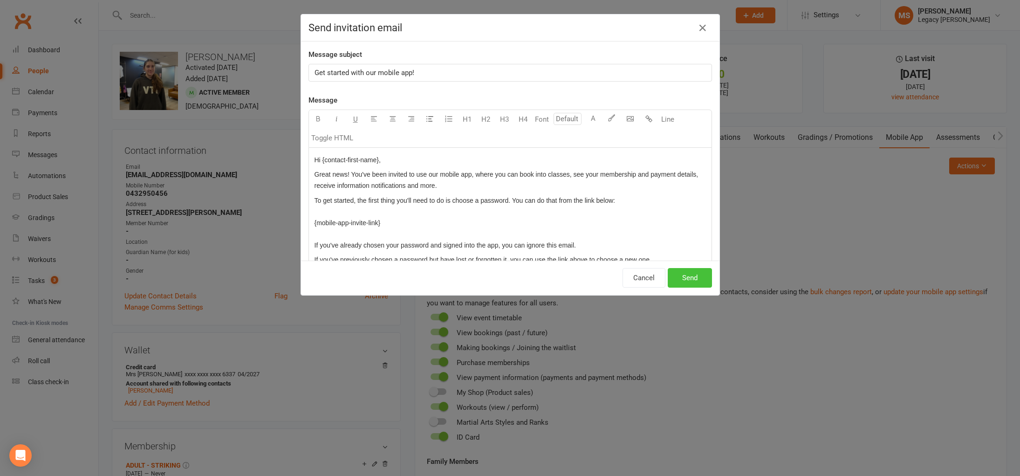
click at [703, 282] on button "Send" at bounding box center [690, 278] width 44 height 20
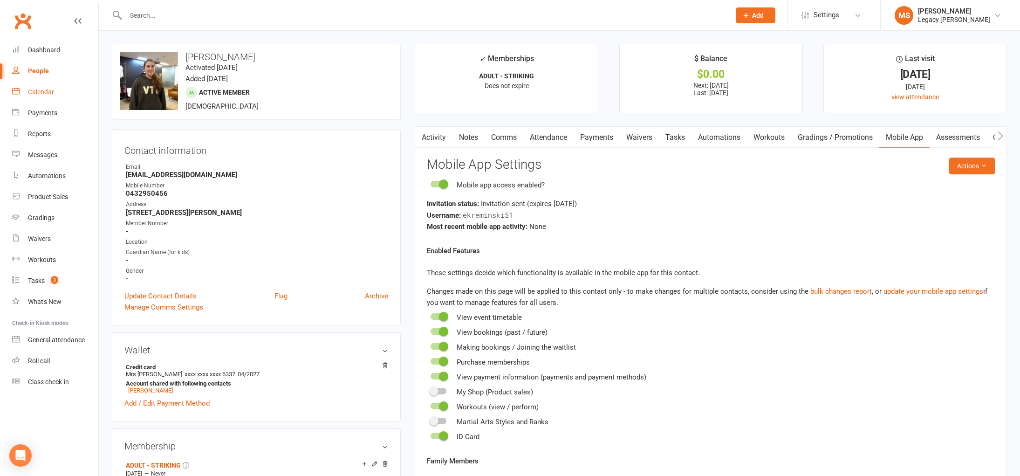
click at [50, 91] on div "Calendar" at bounding box center [41, 91] width 26 height 7
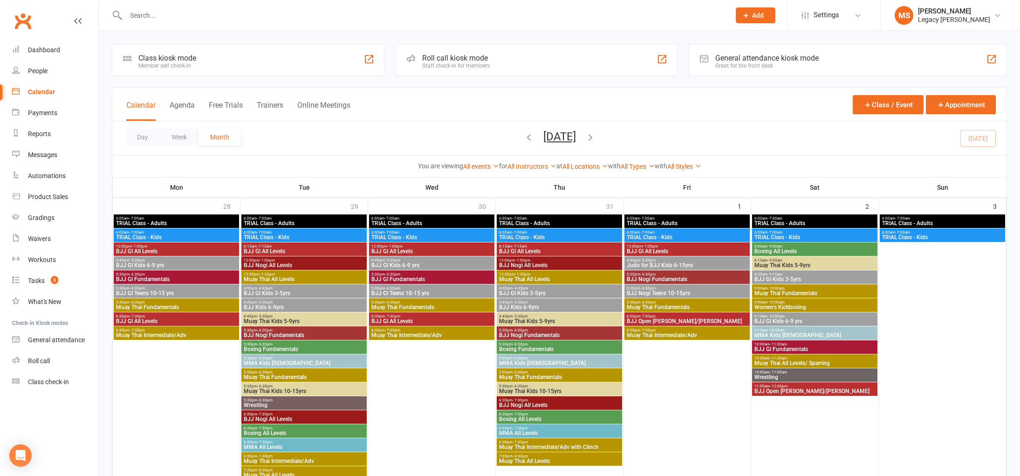
click at [150, 16] on input "text" at bounding box center [423, 15] width 601 height 13
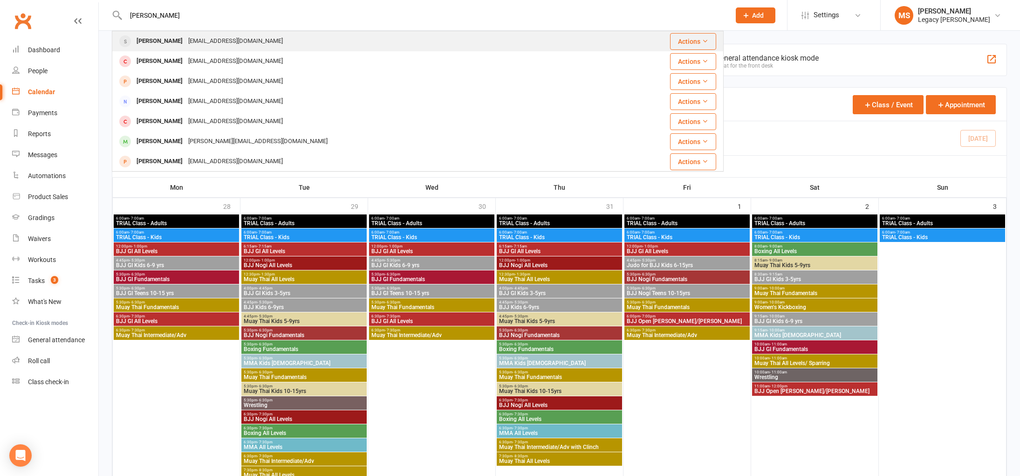
type input "eric zha"
click at [186, 38] on div "ericzyzhang@outlook.com" at bounding box center [236, 41] width 100 height 14
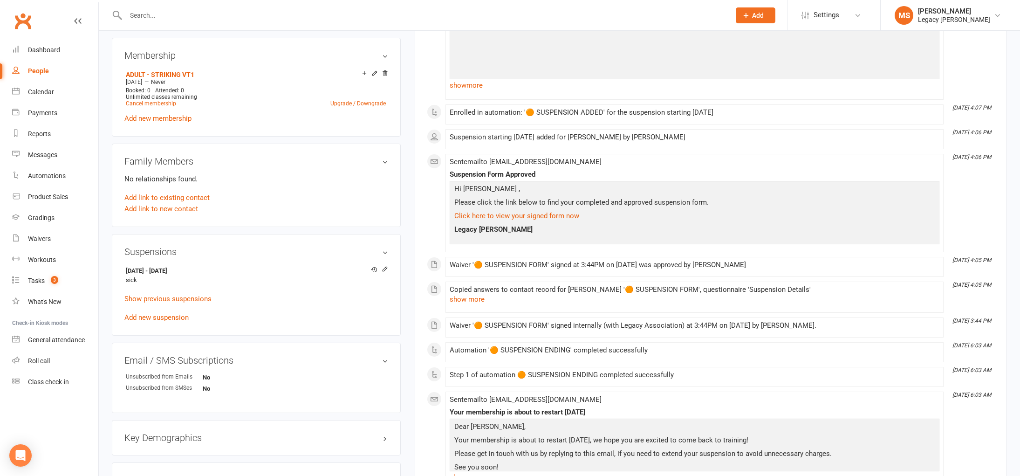
scroll to position [376, 0]
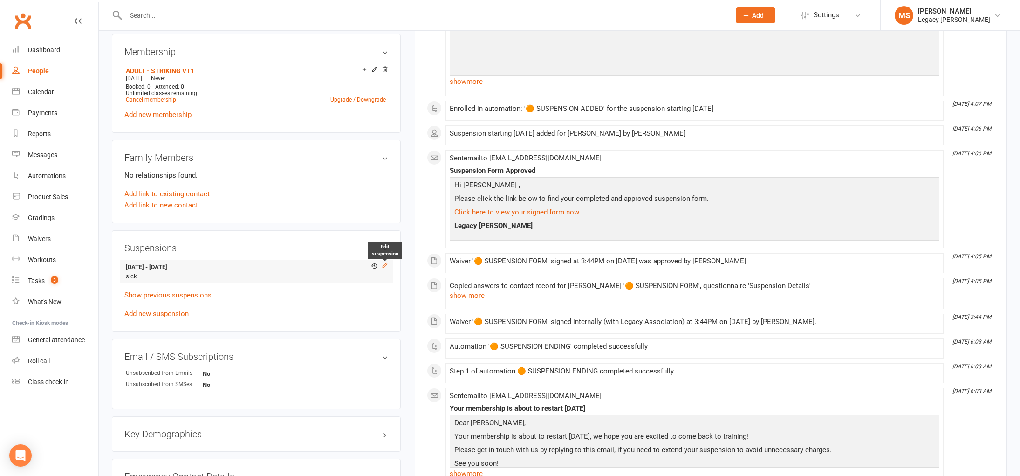
click at [383, 262] on icon at bounding box center [385, 265] width 7 height 7
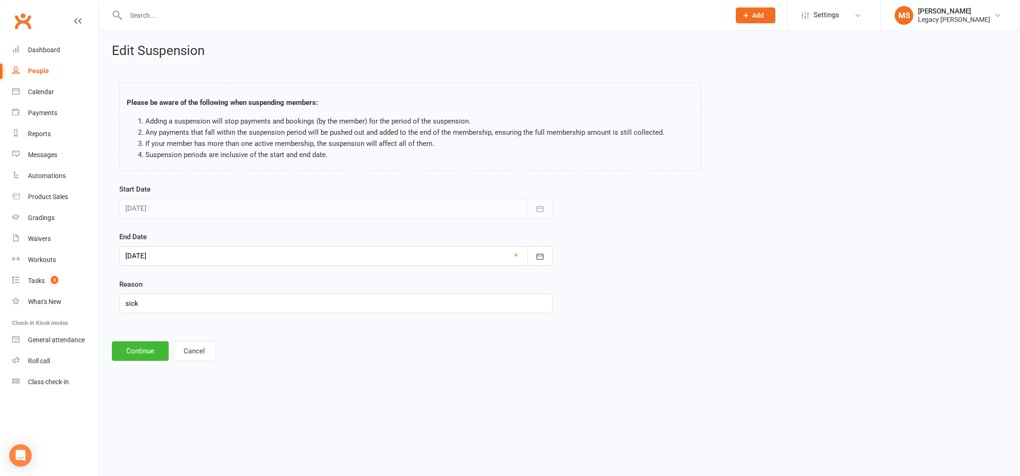
click at [315, 257] on div at bounding box center [335, 256] width 433 height 20
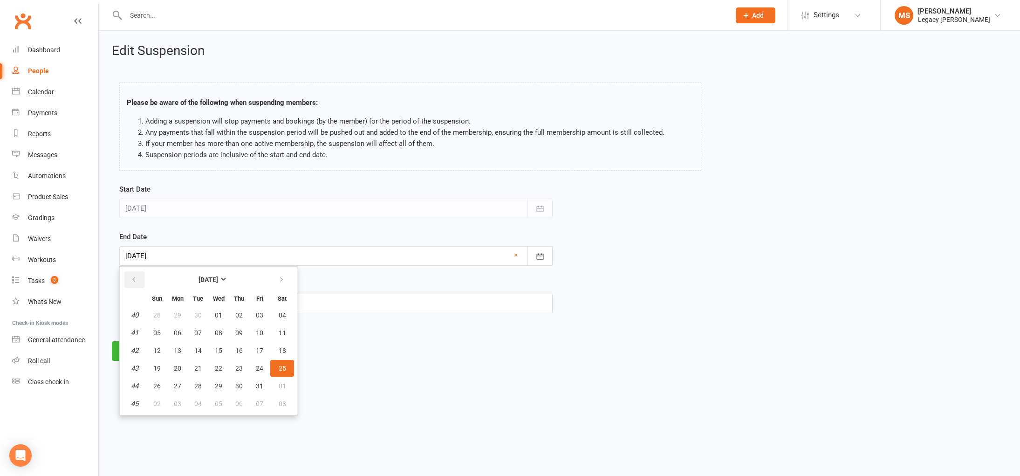
click at [136, 282] on icon "button" at bounding box center [134, 279] width 7 height 7
click at [274, 352] on button "16" at bounding box center [282, 350] width 24 height 17
type input "16 Aug 2025"
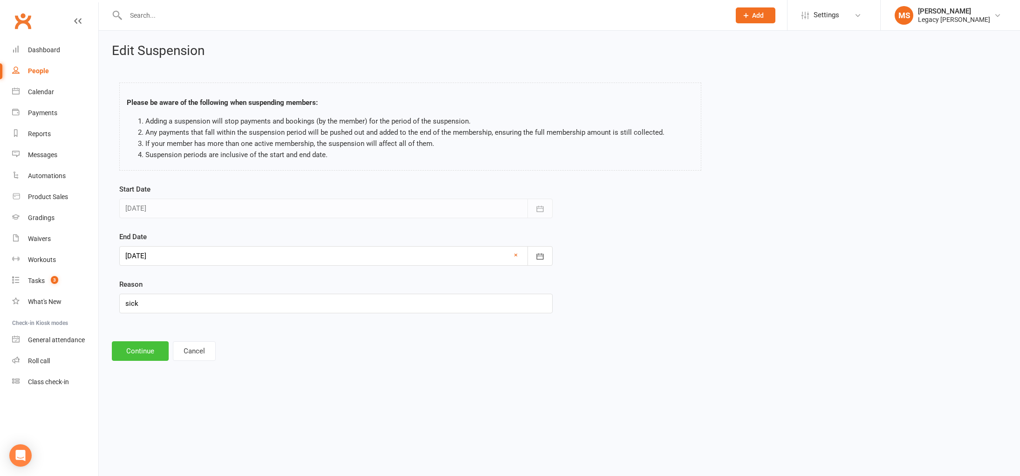
click at [144, 355] on button "Continue" at bounding box center [140, 351] width 57 height 20
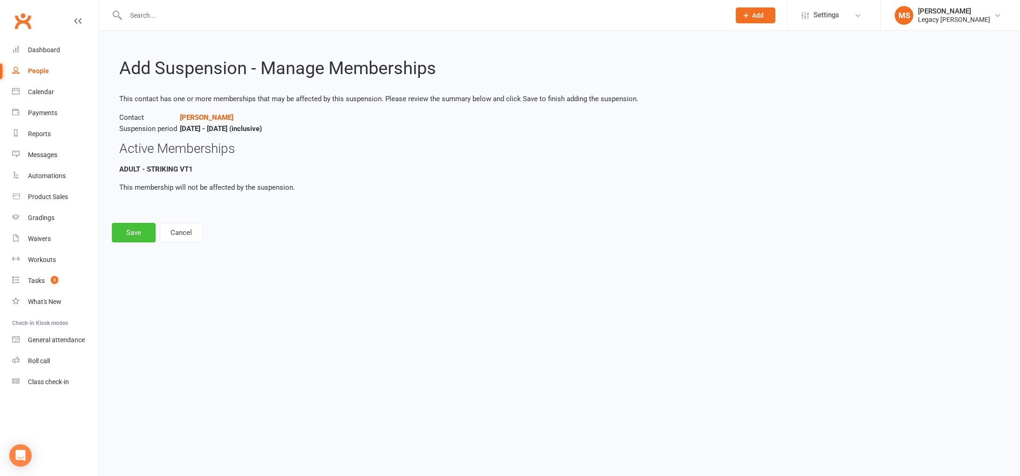
click at [143, 237] on button "Save" at bounding box center [134, 233] width 44 height 20
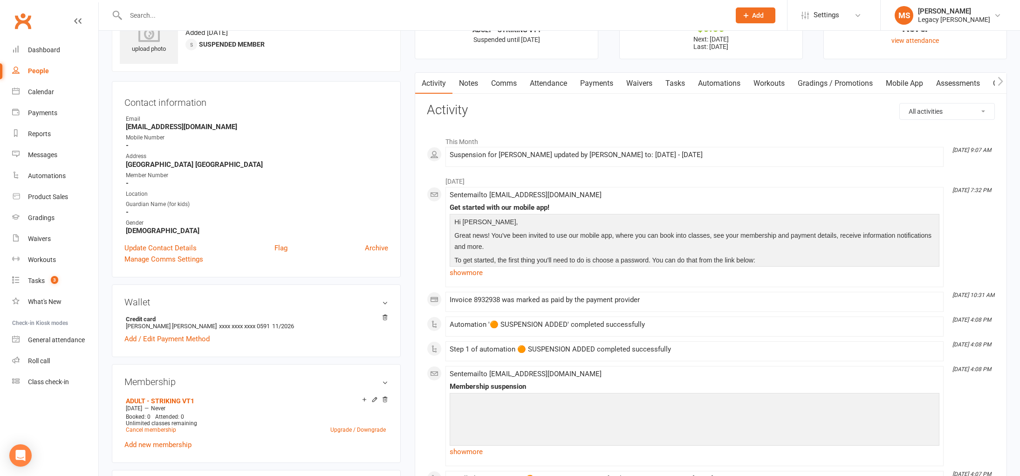
scroll to position [47, 0]
click at [589, 75] on link "Payments" at bounding box center [597, 82] width 46 height 21
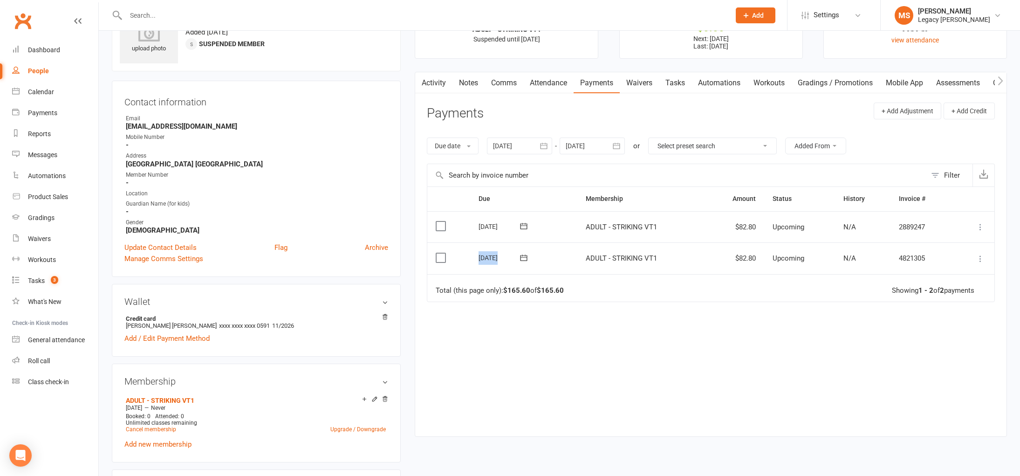
drag, startPoint x: 479, startPoint y: 265, endPoint x: 514, endPoint y: 260, distance: 35.3
click at [514, 260] on td "26 Aug 2025" at bounding box center [523, 258] width 107 height 32
click at [617, 321] on div "Due Contact Membership Amount Status History Invoice # Select this 09 Sep 2025 …" at bounding box center [711, 304] width 568 height 236
click at [215, 14] on input "text" at bounding box center [423, 15] width 601 height 13
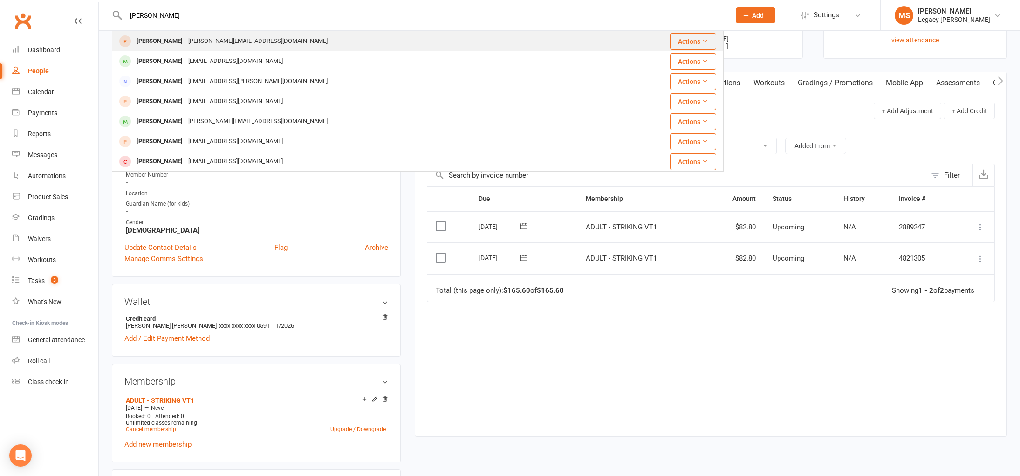
type input "giacomo"
click at [195, 35] on div "giacomo.palladin@gmail.com" at bounding box center [258, 41] width 145 height 14
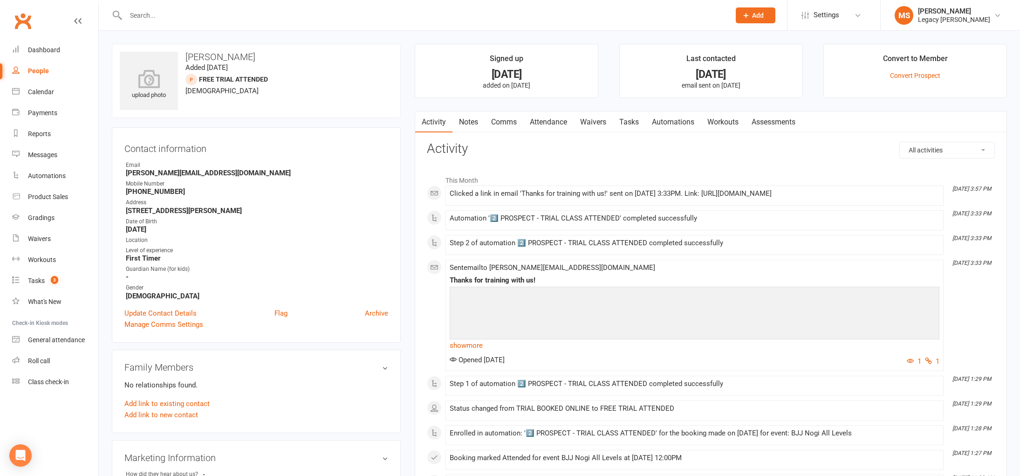
click at [133, 11] on div at bounding box center [418, 15] width 612 height 30
click at [135, 12] on input "text" at bounding box center [423, 15] width 601 height 13
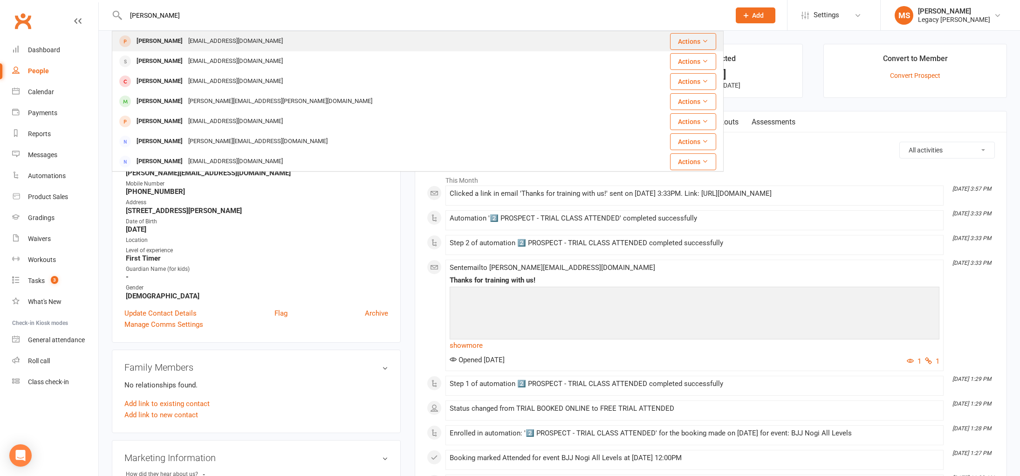
type input "chris liu"
click at [186, 41] on div "[EMAIL_ADDRESS][DOMAIN_NAME]" at bounding box center [236, 41] width 100 height 14
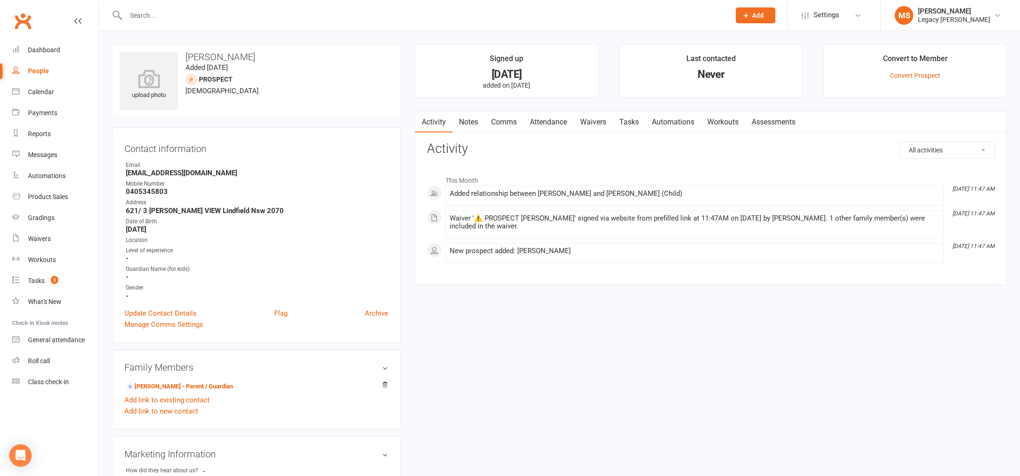
click at [168, 13] on input "text" at bounding box center [423, 15] width 601 height 13
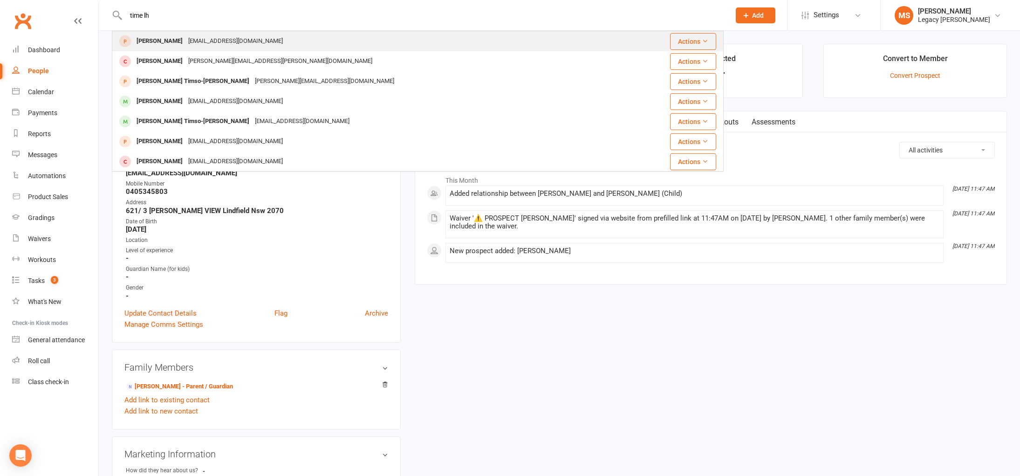
type input "time lh"
click at [144, 41] on div "Tim Lhuede" at bounding box center [160, 41] width 52 height 14
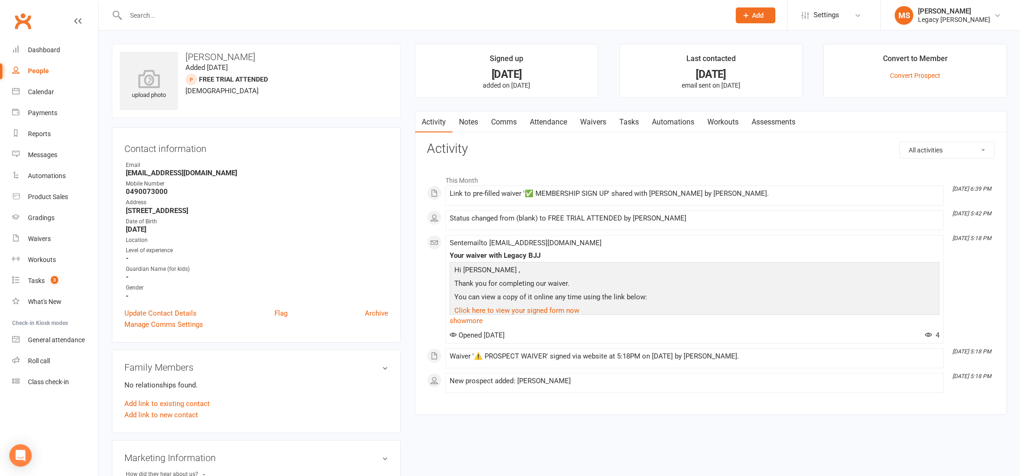
click at [583, 123] on link "Waivers" at bounding box center [593, 121] width 39 height 21
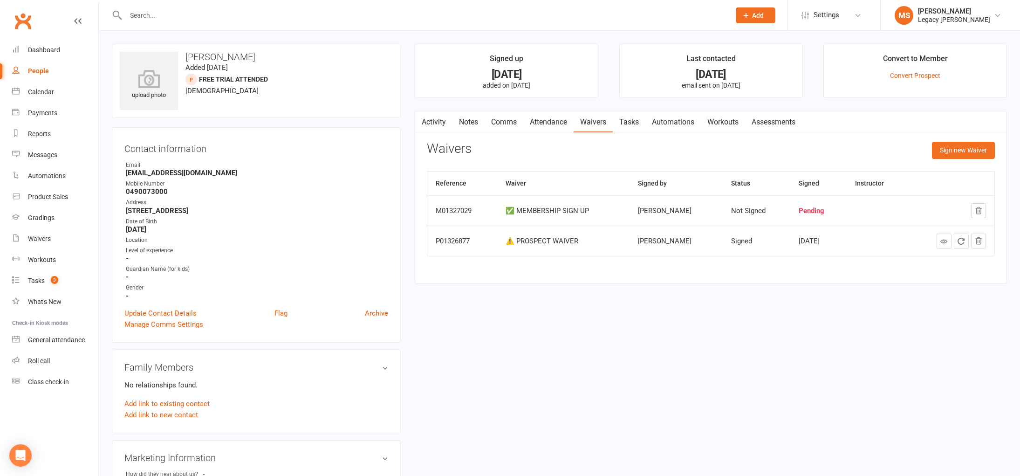
click at [158, 14] on input "text" at bounding box center [423, 15] width 601 height 13
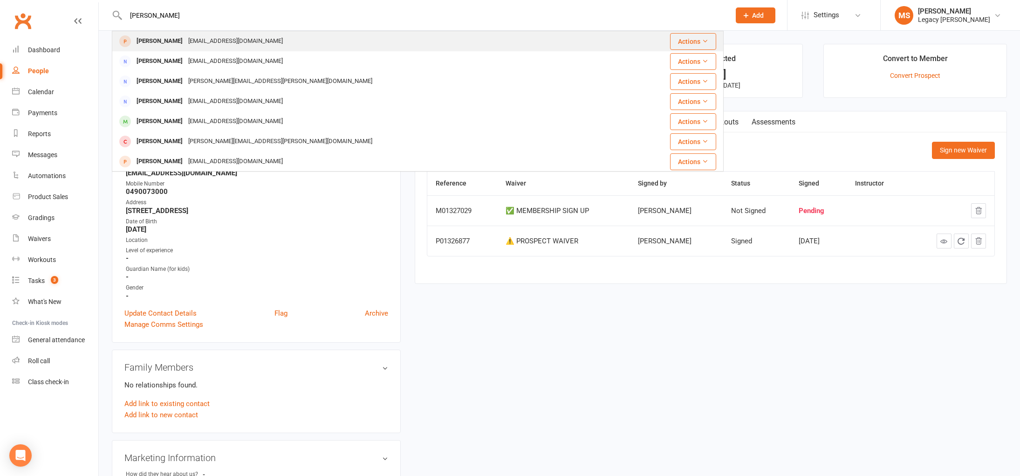
type input "annie rif"
click at [167, 34] on div "Annie Rifkin" at bounding box center [160, 41] width 52 height 14
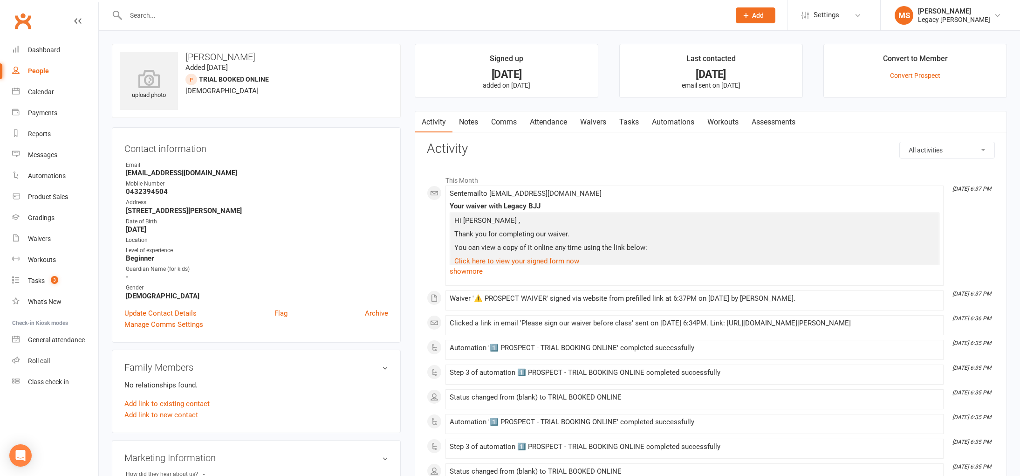
click at [222, 14] on input "text" at bounding box center [423, 15] width 601 height 13
paste input "cooperjamie111106@gmail.com"
type input "cooperjamie111106@gmail.com"
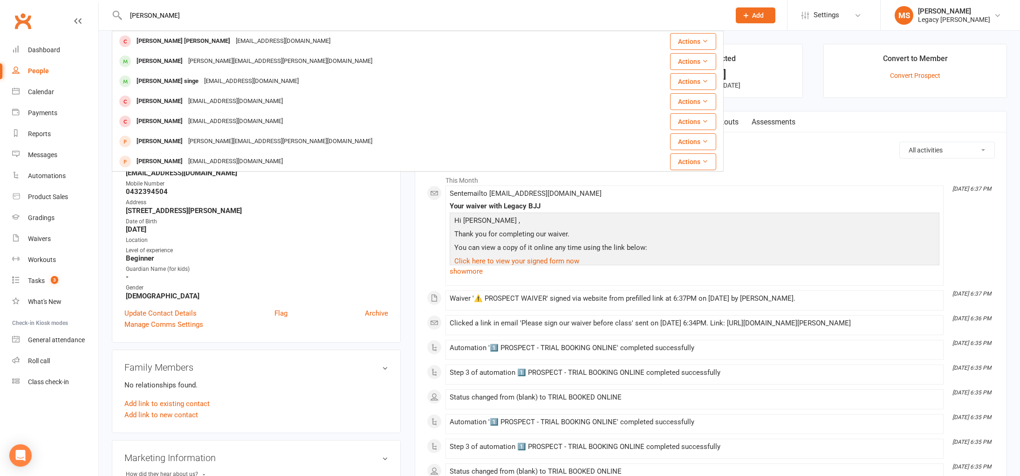
drag, startPoint x: 154, startPoint y: 14, endPoint x: 64, endPoint y: 7, distance: 89.7
click at [64, 2] on header "cooper Cooper Turner Cooperturner2007@hotmail.com Actions Cooper Jamie james.co…" at bounding box center [510, 2] width 1020 height 0
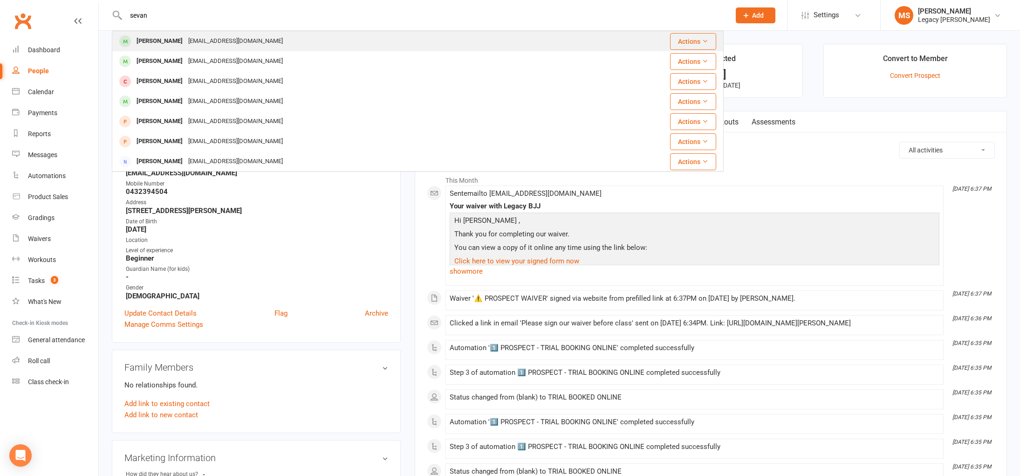
type input "sevan"
click at [165, 38] on div "Sevan Iskenderian" at bounding box center [160, 41] width 52 height 14
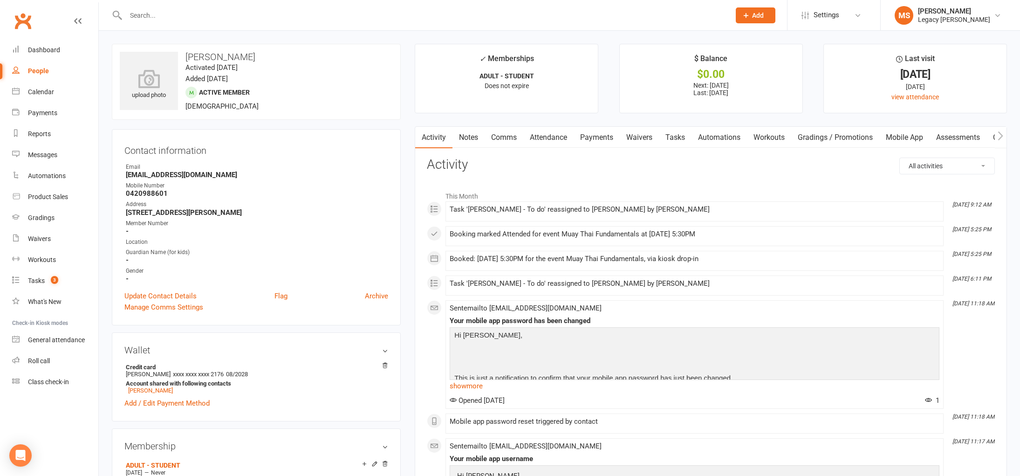
click at [593, 139] on link "Payments" at bounding box center [597, 137] width 46 height 21
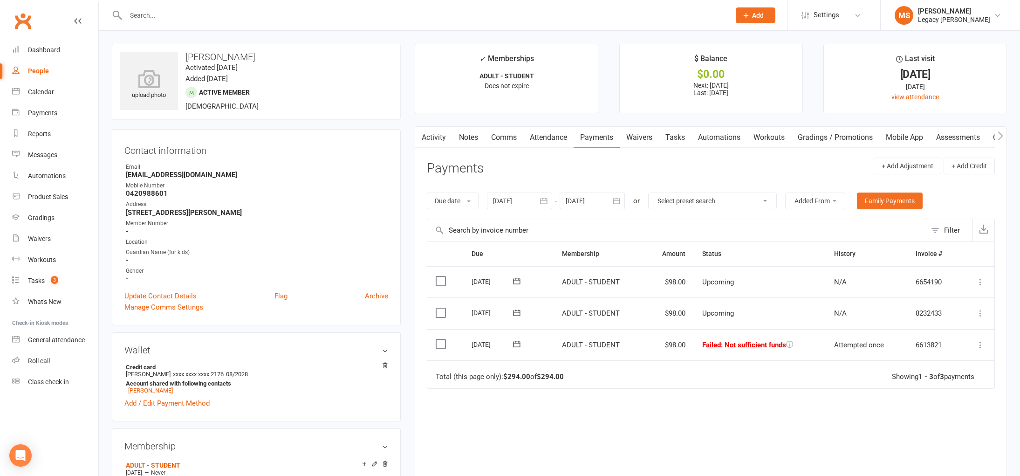
click at [522, 342] on button at bounding box center [517, 344] width 19 height 10
click at [645, 435] on button "16" at bounding box center [635, 434] width 24 height 17
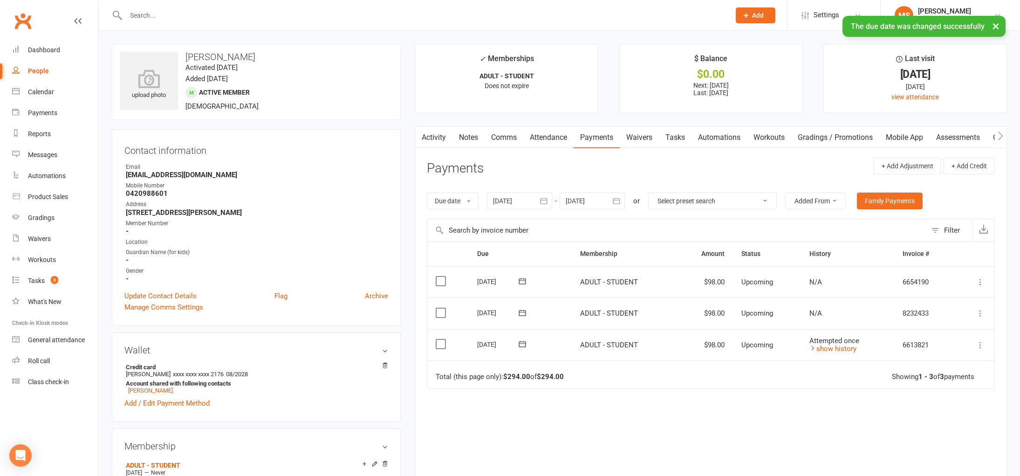
click at [672, 141] on link "Tasks" at bounding box center [675, 137] width 33 height 21
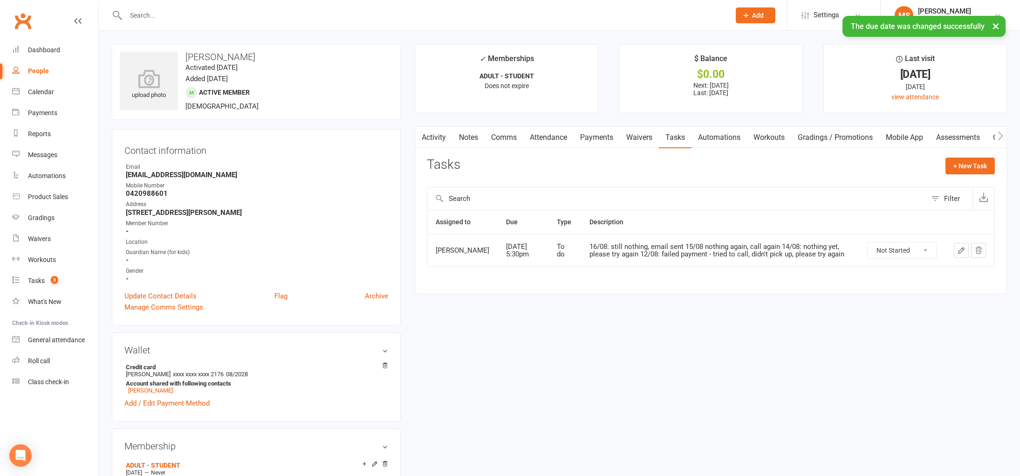
click at [956, 255] on button "button" at bounding box center [961, 250] width 15 height 15
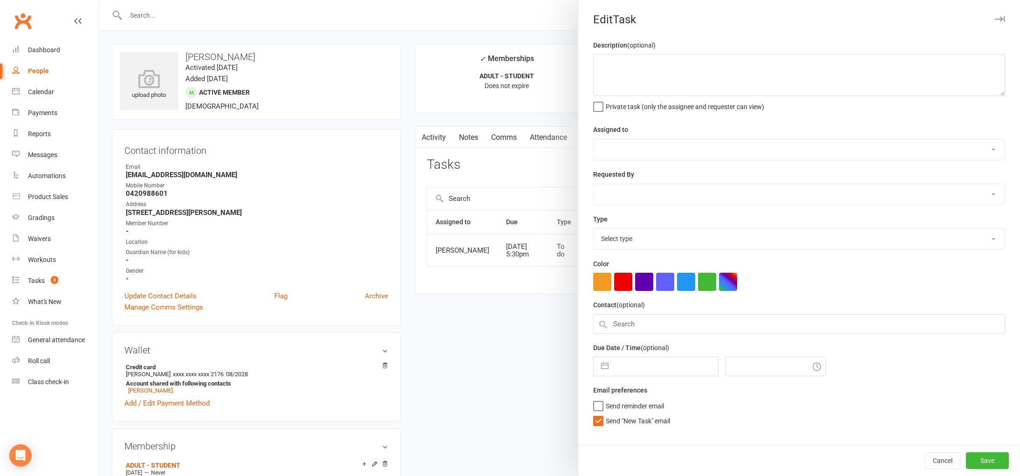
type textarea "16/08: still nothing, email sent 15/08 nothing again, call again 14/08: nothing…"
select select "52430"
select select "51023"
type input "18 Aug 2025"
type input "5:30pm"
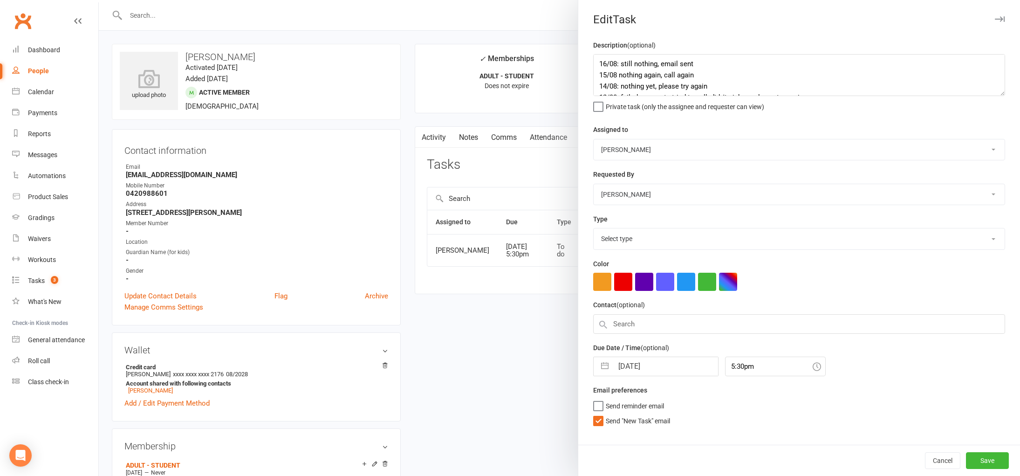
select select "34447"
click at [702, 65] on textarea "16/08: still nothing, email sent 15/08 nothing again, call again 14/08: nothing…" at bounding box center [799, 75] width 412 height 42
drag, startPoint x: 699, startPoint y: 65, endPoint x: 622, endPoint y: 67, distance: 76.9
click at [622, 67] on textarea "16/08: still nothing, email sent 15/08 nothing again, call again 14/08: nothing…" at bounding box center [799, 75] width 412 height 42
type textarea "16/08: retrying payment tonight, see if it processed 15/08 nothing again, call …"
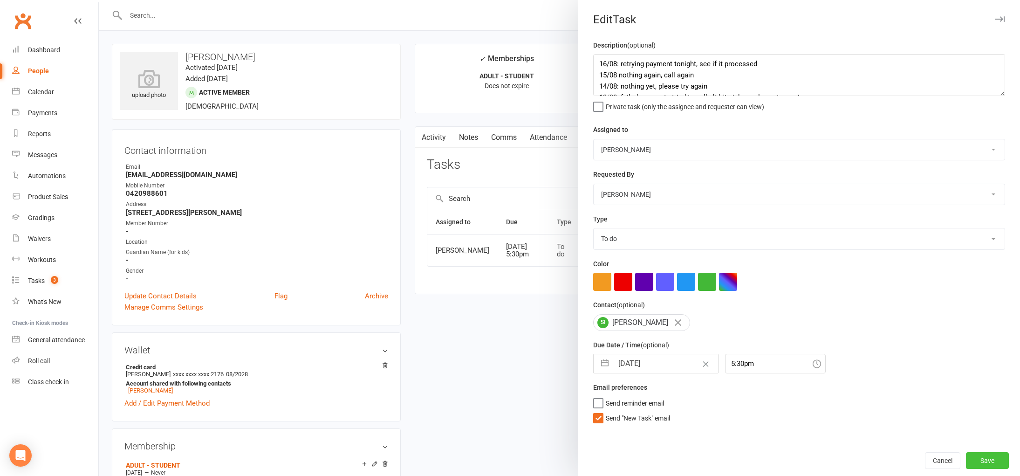
click at [989, 456] on button "Save" at bounding box center [987, 460] width 43 height 17
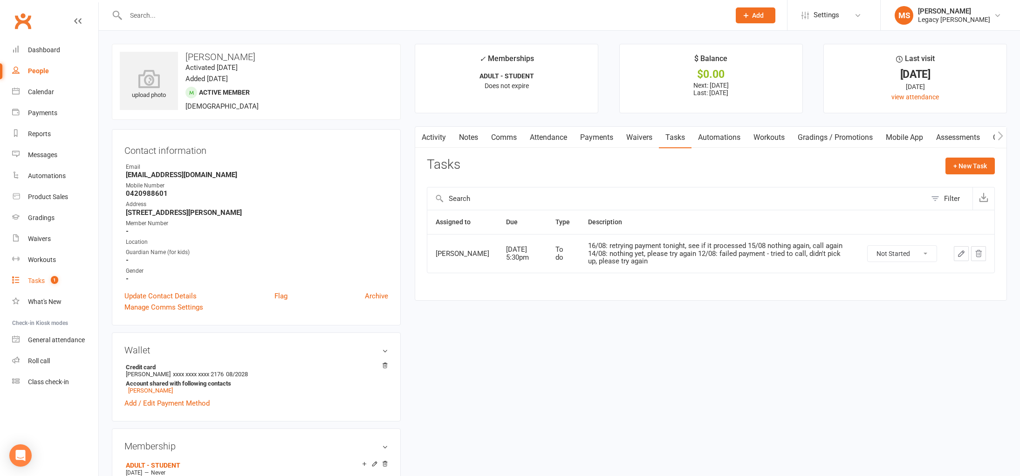
click at [43, 274] on link "Tasks 1" at bounding box center [55, 280] width 86 height 21
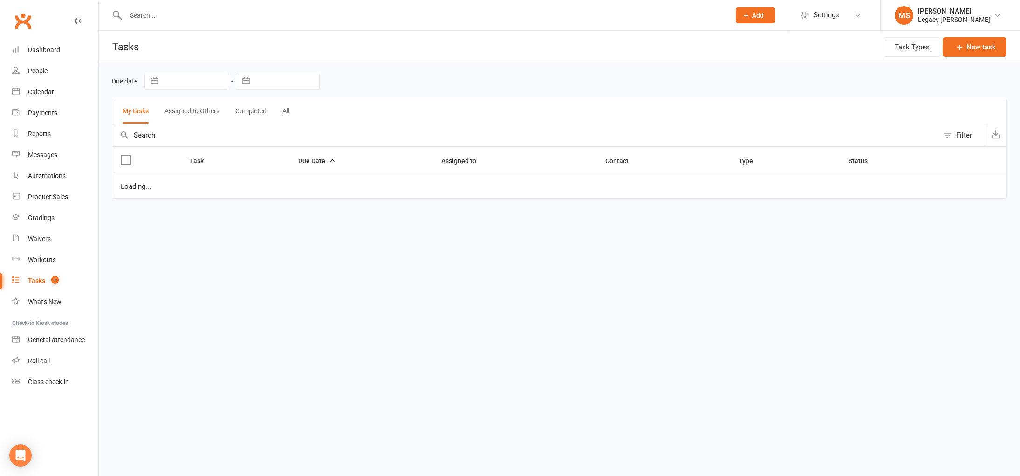
select select "waiting"
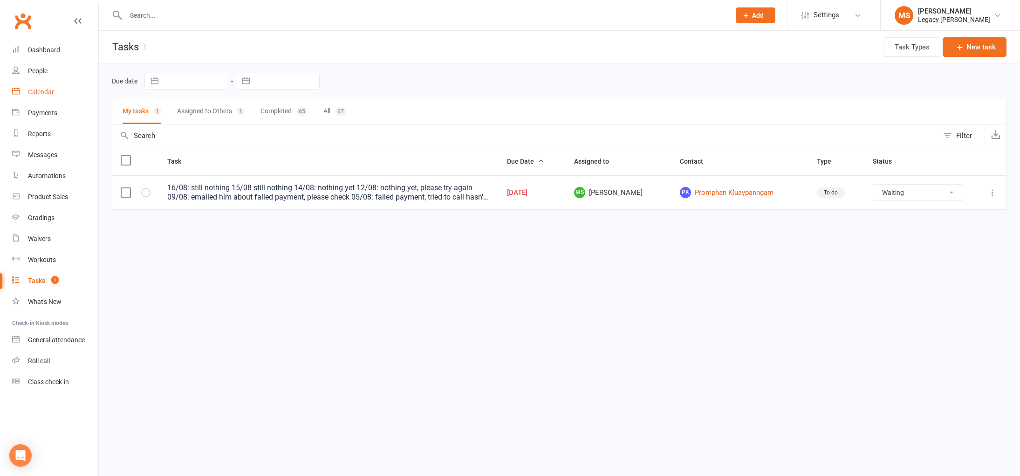
click at [55, 88] on link "Calendar" at bounding box center [55, 92] width 86 height 21
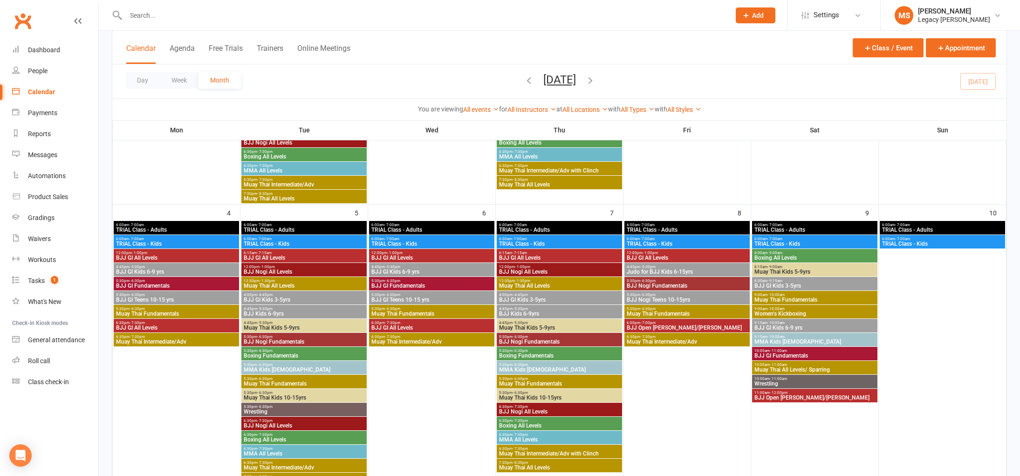
scroll to position [282, 0]
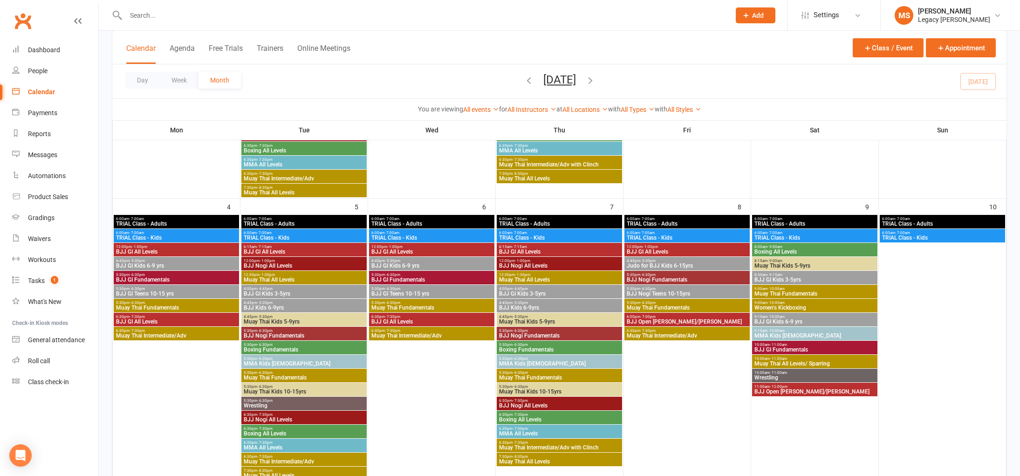
click at [629, 17] on input "text" at bounding box center [423, 15] width 601 height 13
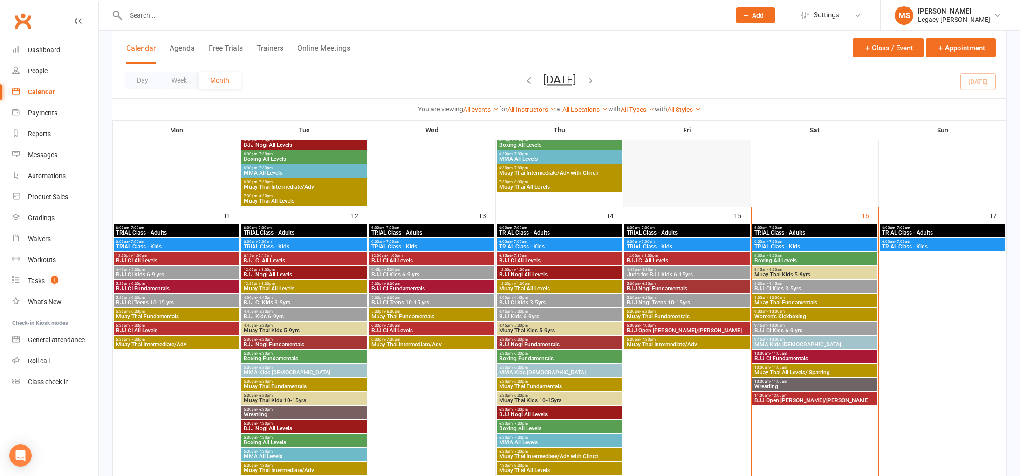
scroll to position [561, 0]
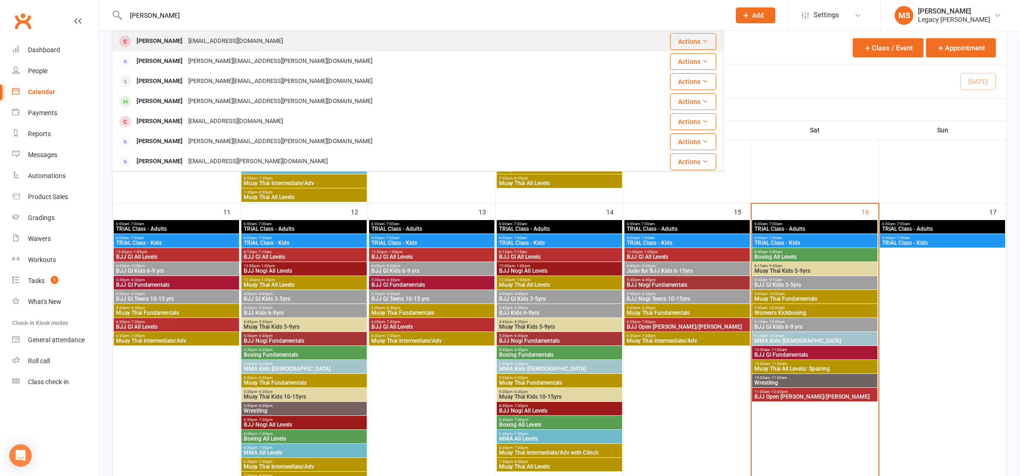
type input "ross ham"
click at [147, 42] on div "[PERSON_NAME]" at bounding box center [160, 41] width 52 height 14
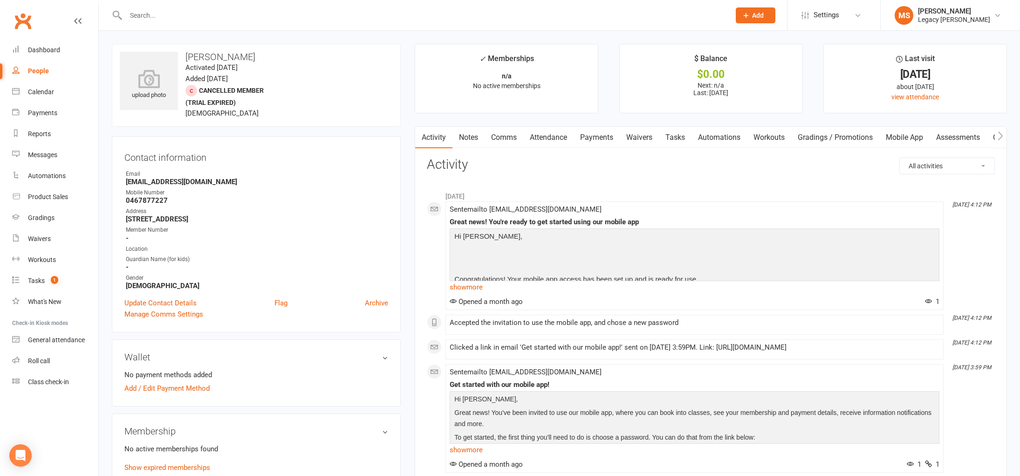
click at [475, 137] on link "Notes" at bounding box center [469, 137] width 32 height 21
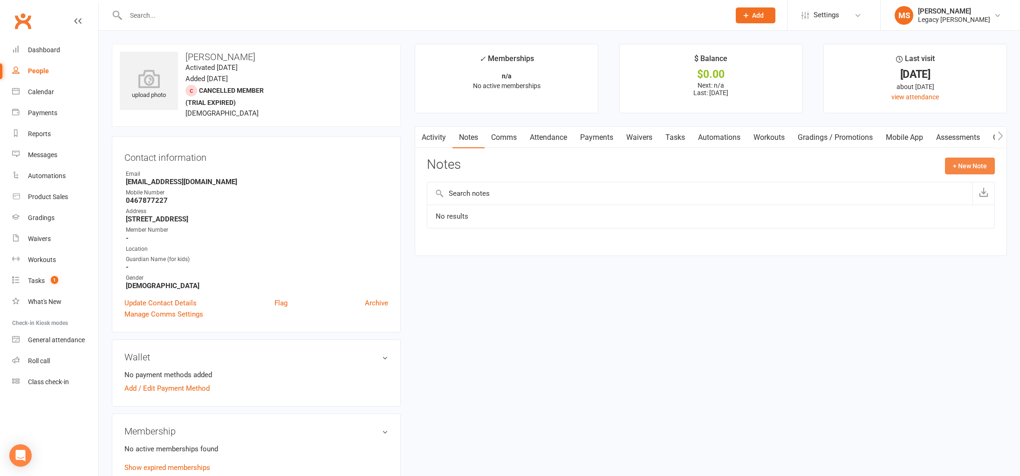
click at [957, 162] on button "+ New Note" at bounding box center [970, 166] width 50 height 17
click at [481, 247] on textarea at bounding box center [711, 257] width 568 height 31
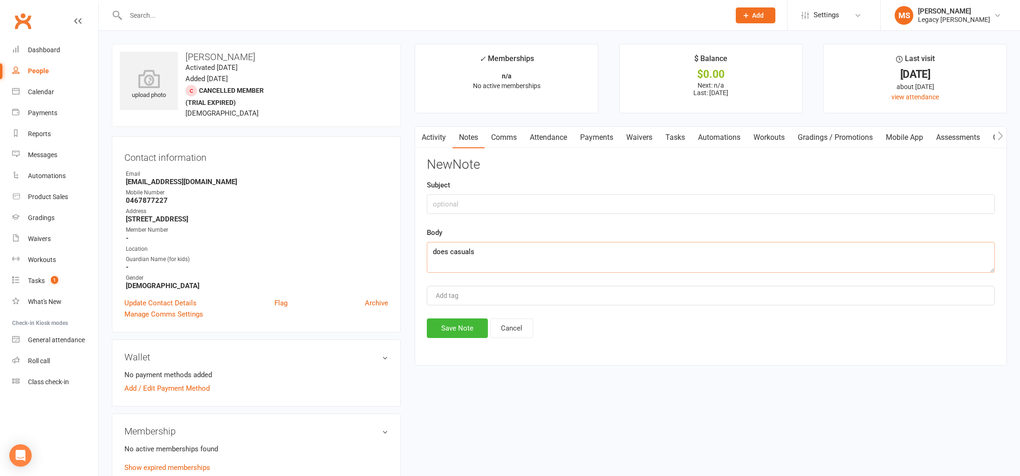
type textarea "does casuals"
drag, startPoint x: 447, startPoint y: 344, endPoint x: 451, endPoint y: 336, distance: 8.8
click at [447, 344] on div "Activity Notes Comms Attendance Payments Waivers Tasks Automations Workouts Gra…" at bounding box center [711, 245] width 592 height 239
click at [452, 331] on button "Save Note" at bounding box center [457, 328] width 61 height 20
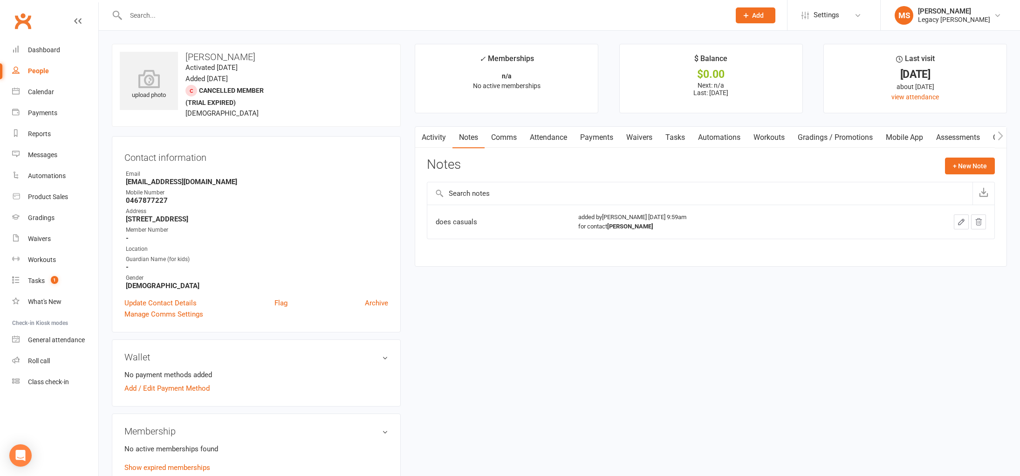
click at [128, 16] on input "text" at bounding box center [423, 15] width 601 height 13
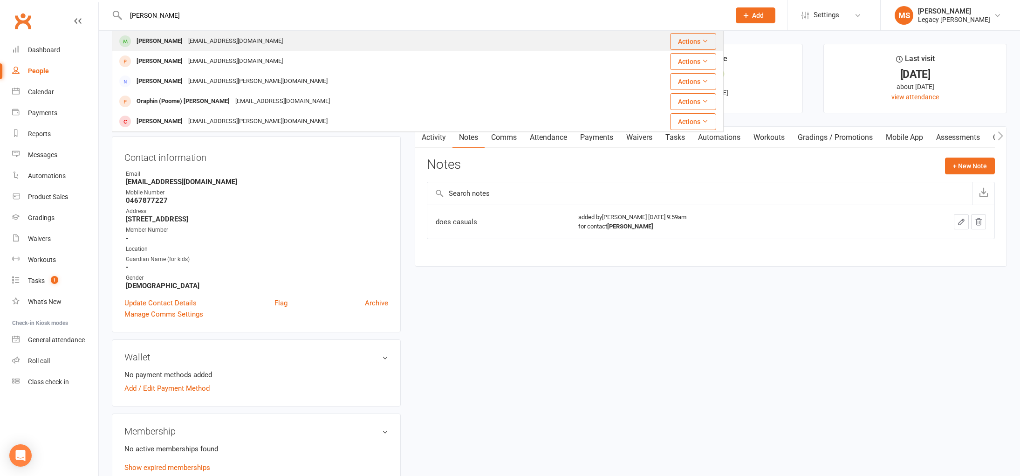
type input "[PERSON_NAME]"
click at [174, 40] on div "[PERSON_NAME]" at bounding box center [160, 41] width 52 height 14
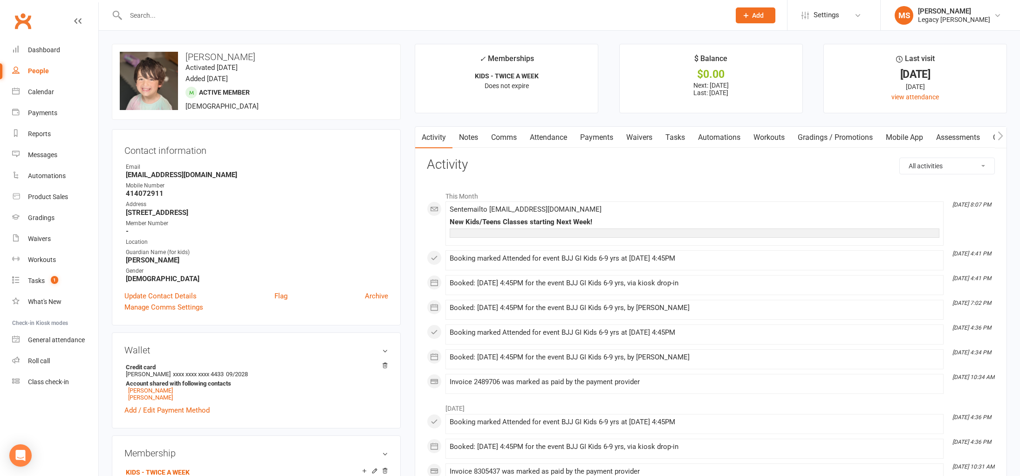
click at [182, 10] on input "text" at bounding box center [423, 15] width 601 height 13
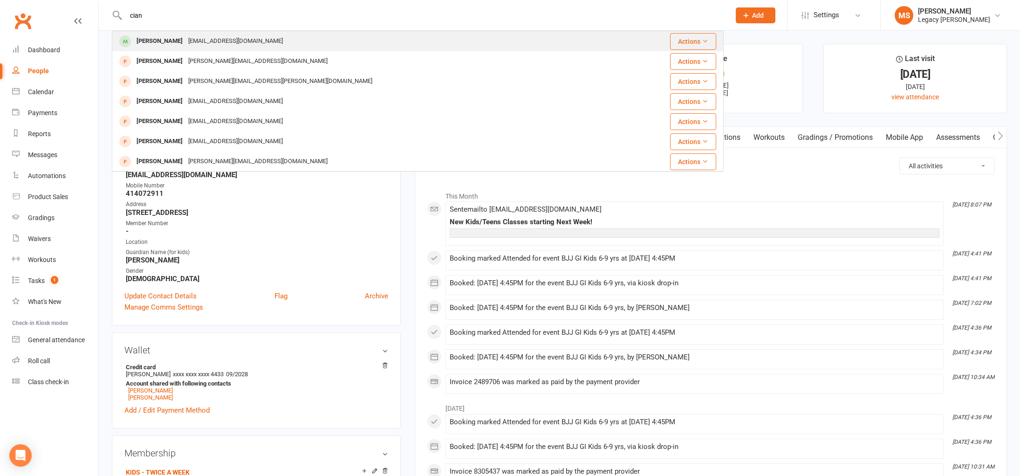
type input "cian"
click at [186, 35] on div "csheeran@utas.edu.au" at bounding box center [236, 41] width 100 height 14
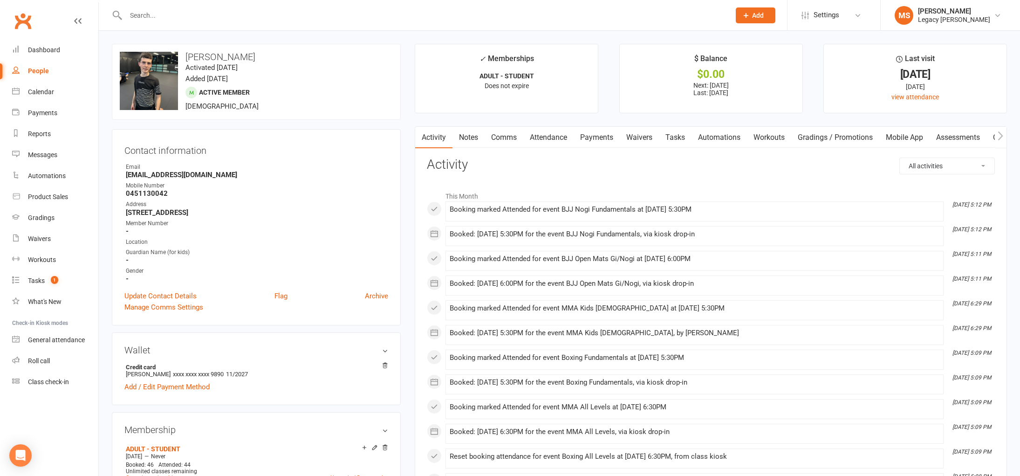
click at [645, 145] on link "Waivers" at bounding box center [639, 137] width 39 height 21
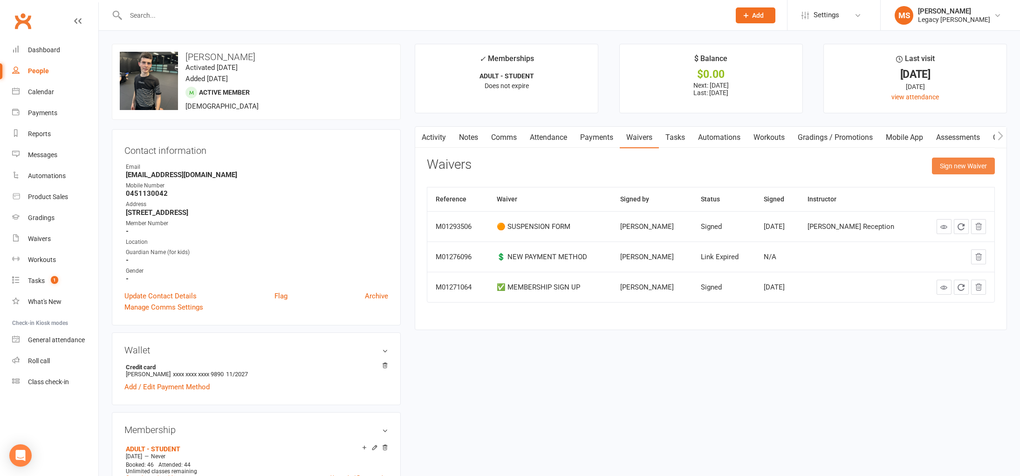
click at [973, 161] on button "Sign new Waiver" at bounding box center [963, 166] width 63 height 17
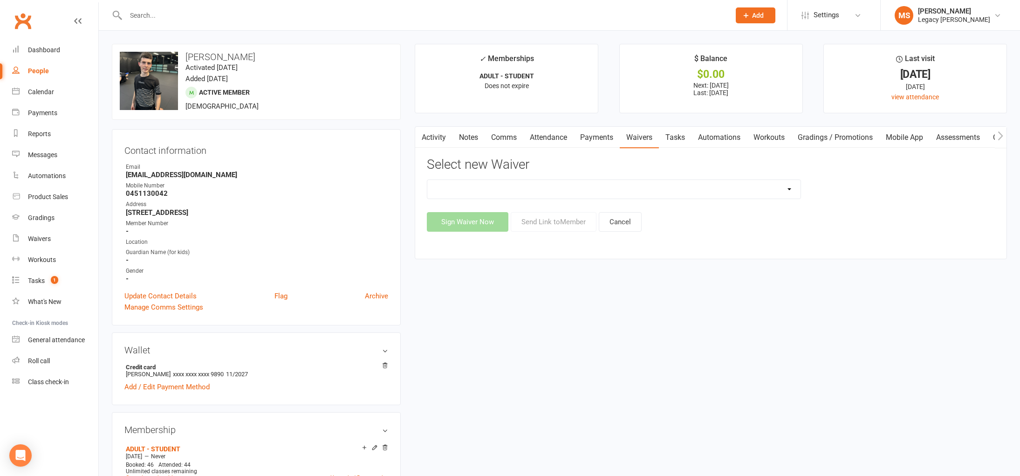
click at [729, 186] on select "❌ CANCELLATION FORM ☑️ CASUAL CLASS / PRIVATE ➖ EXISTING MEMBER WAIVER 🆓 FREE T…" at bounding box center [613, 189] width 373 height 19
select select "10458"
click at [427, 180] on select "❌ CANCELLATION FORM ☑️ CASUAL CLASS / PRIVATE ➖ EXISTING MEMBER WAIVER 🆓 FREE T…" at bounding box center [613, 189] width 373 height 19
click at [547, 226] on button "Send Link to Member" at bounding box center [554, 222] width 86 height 20
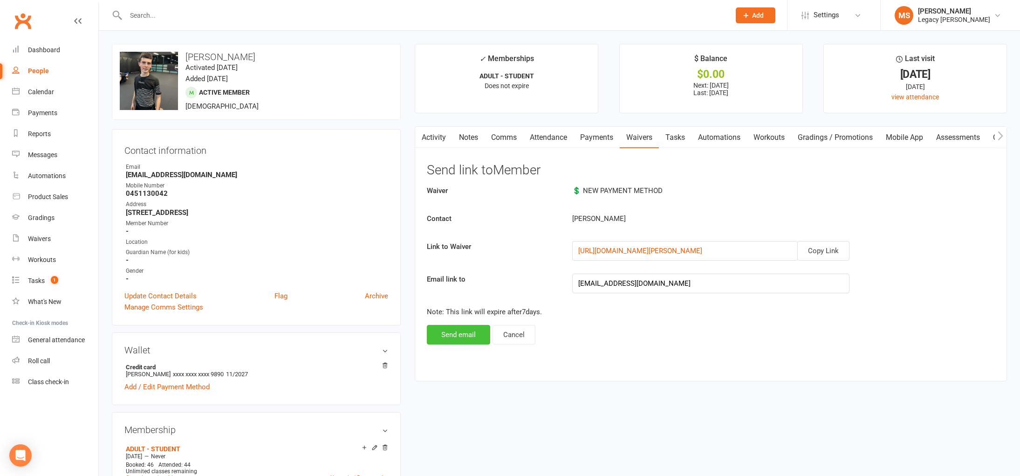
click at [460, 338] on button "Send email" at bounding box center [458, 335] width 63 height 20
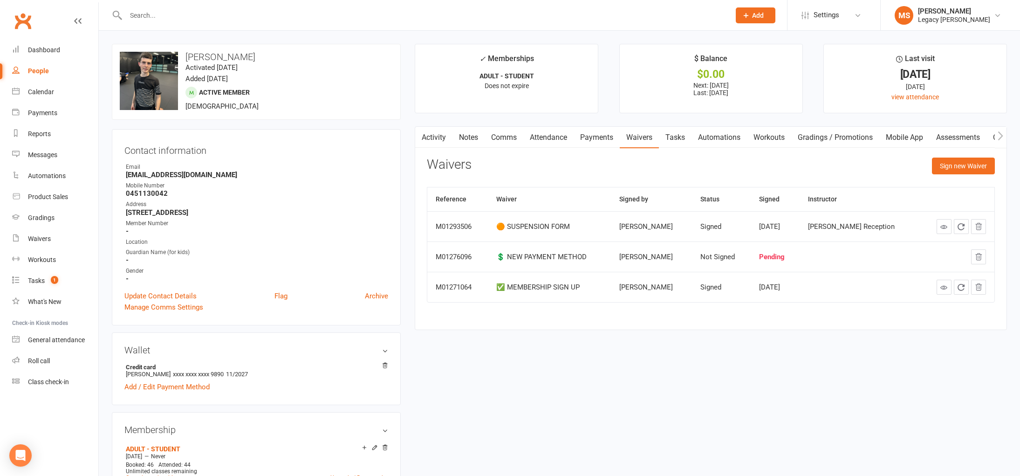
click at [595, 137] on link "Payments" at bounding box center [597, 137] width 46 height 21
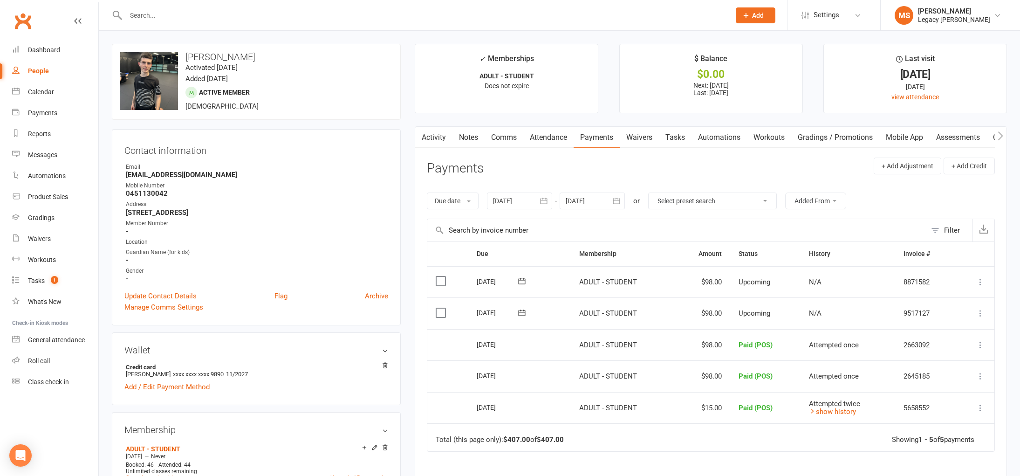
click at [653, 141] on link "Waivers" at bounding box center [639, 137] width 39 height 21
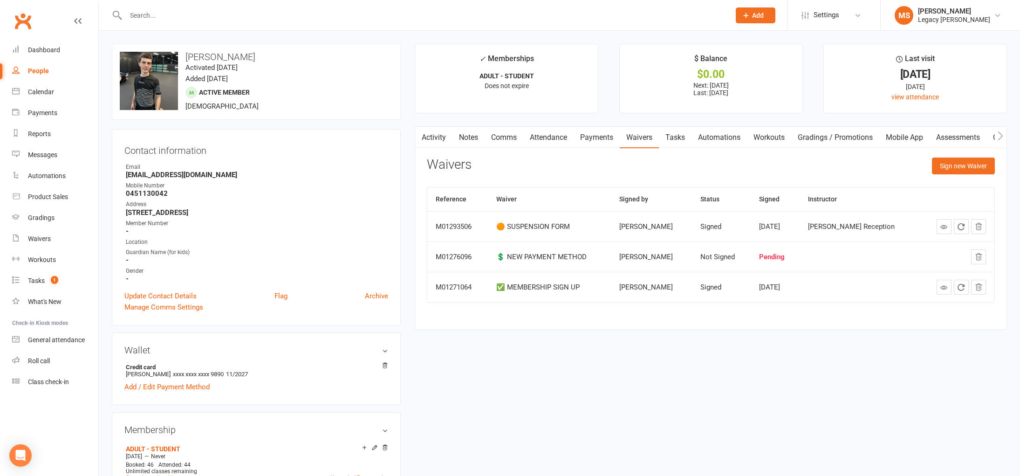
drag, startPoint x: 879, startPoint y: 344, endPoint x: 879, endPoint y: 354, distance: 10.3
click at [139, 16] on input "text" at bounding box center [423, 15] width 601 height 13
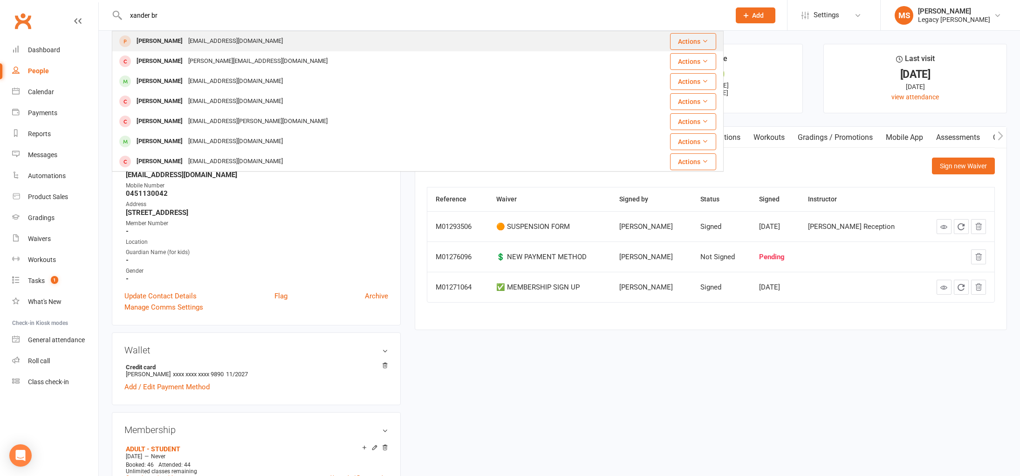
type input "xander br"
click at [191, 43] on div "xbritt007@gmail.com" at bounding box center [236, 41] width 100 height 14
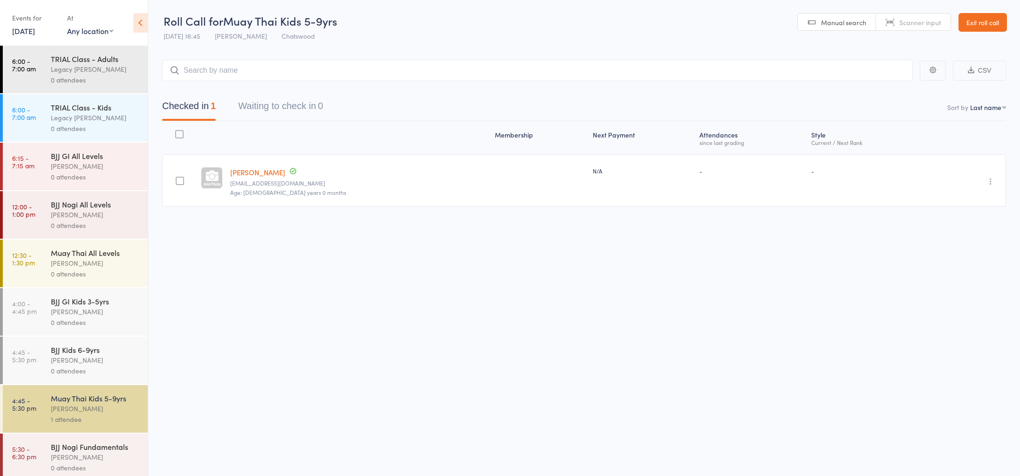
click at [34, 34] on link "[DATE]" at bounding box center [23, 31] width 23 height 10
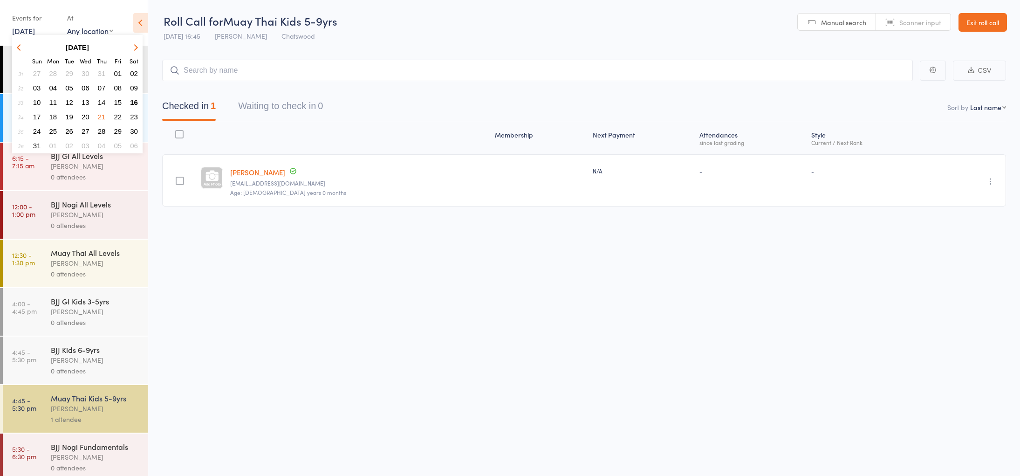
click at [133, 97] on button "16" at bounding box center [134, 102] width 14 height 13
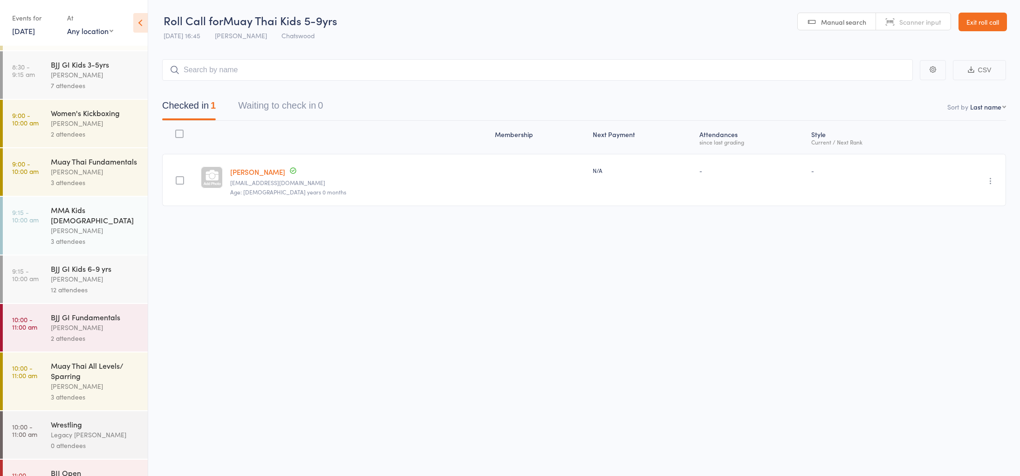
scroll to position [181, 0]
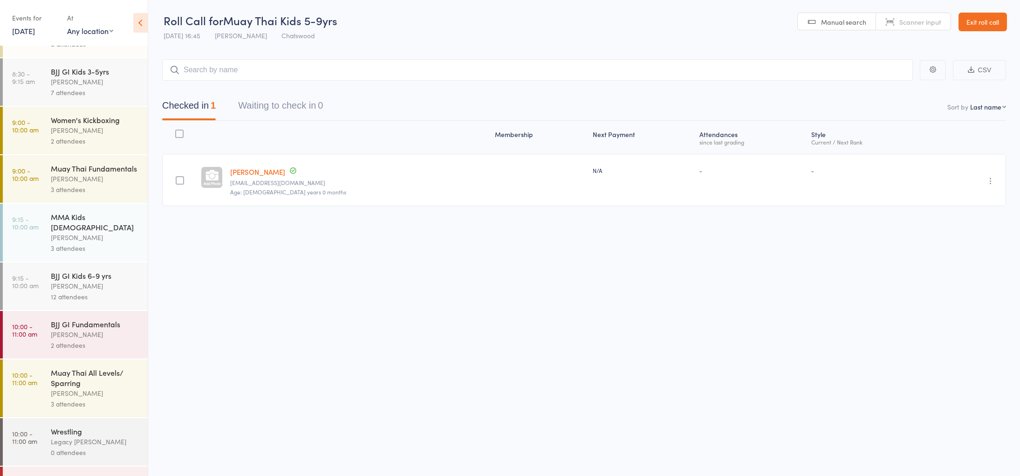
click at [112, 270] on div "BJJ GI Kids 6-9 yrs" at bounding box center [95, 275] width 89 height 10
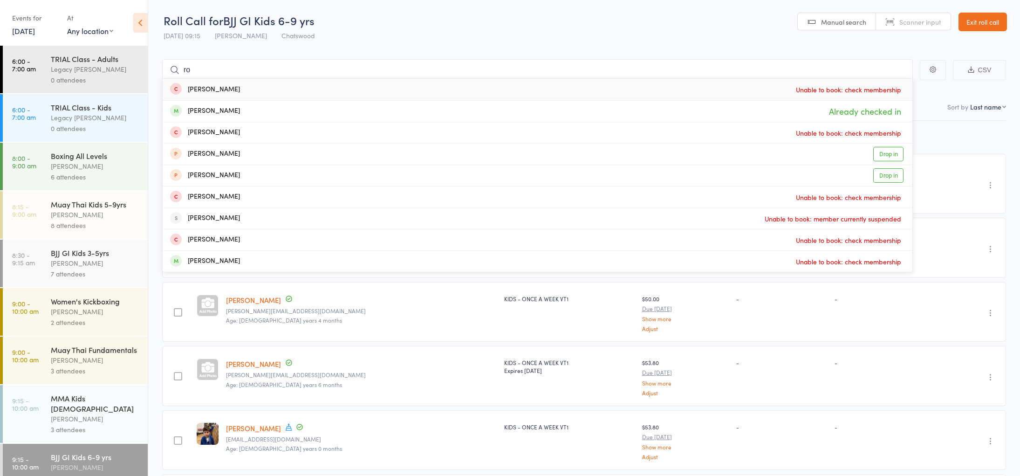
type input "r"
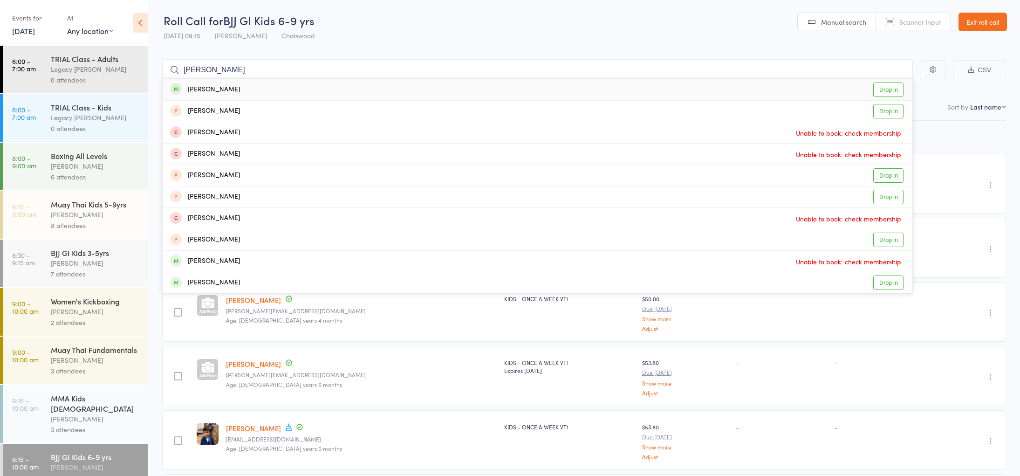
type input "[PERSON_NAME]"
click at [246, 94] on div "[PERSON_NAME] Drop in" at bounding box center [538, 89] width 750 height 21
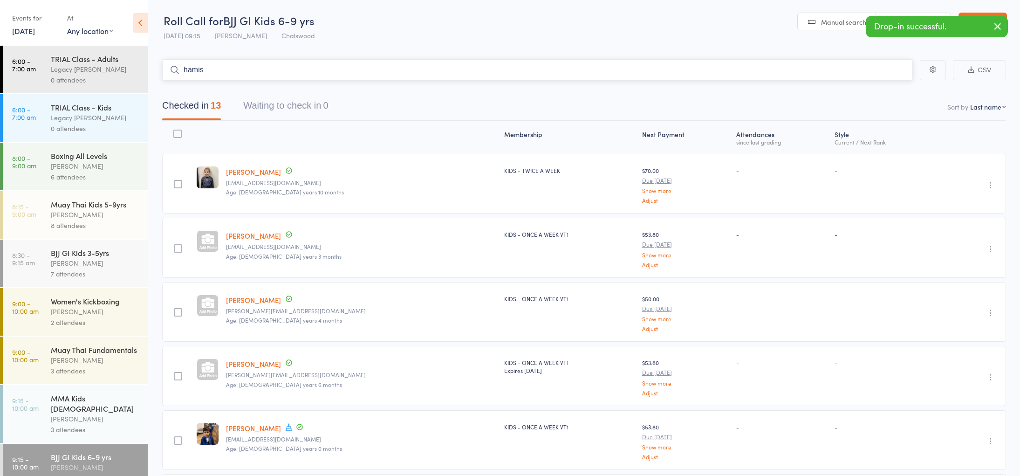
type input "hamish"
type input "kai"
type input "[PERSON_NAME]"
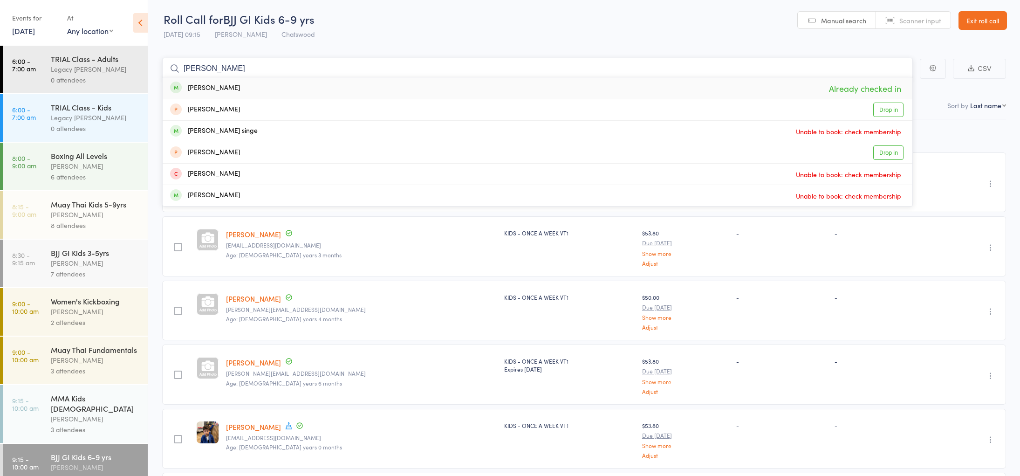
scroll to position [1, 0]
drag, startPoint x: 241, startPoint y: 76, endPoint x: 130, endPoint y: 67, distance: 112.3
click at [130, 67] on div "Roll Call for BJJ GI Kids 6-9 yrs [DATE] 09:15 [PERSON_NAME] Chatswood Manual s…" at bounding box center [510, 237] width 1020 height 476
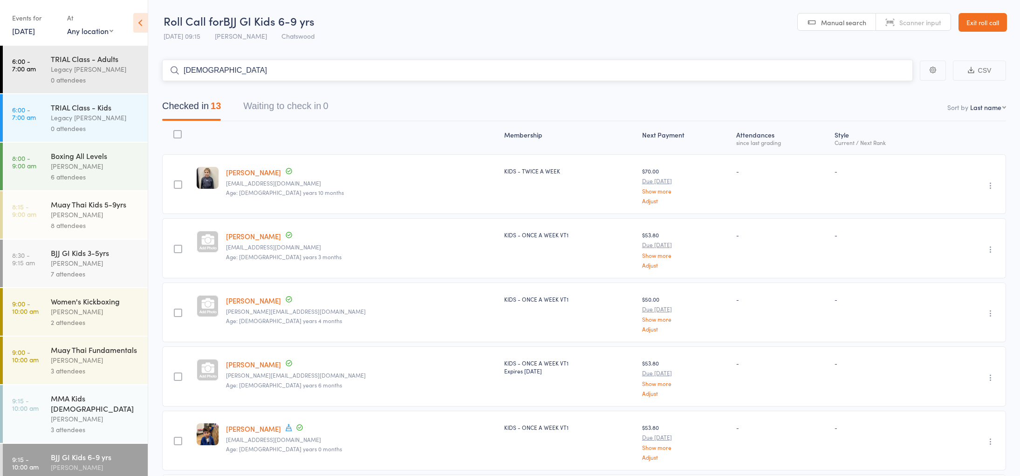
type input "shaow"
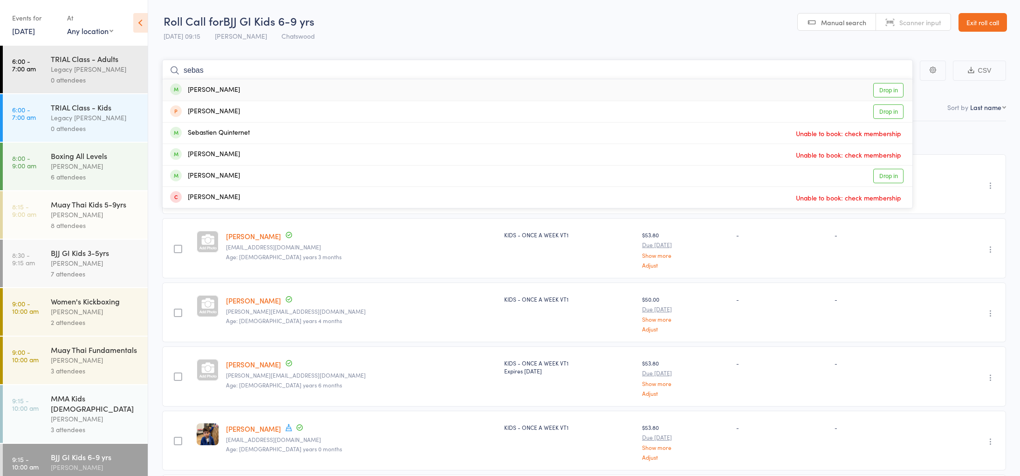
type input "sebas"
click at [226, 87] on div "[PERSON_NAME]" at bounding box center [205, 90] width 70 height 11
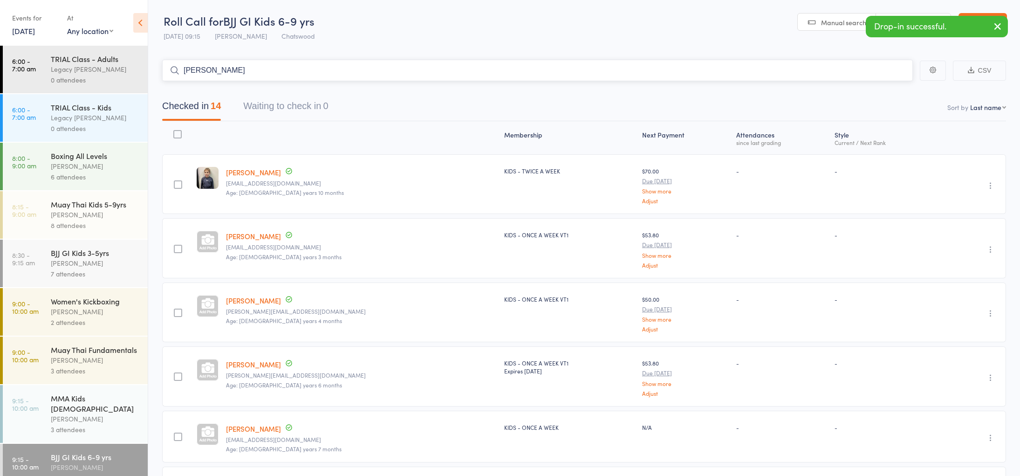
type input "[PERSON_NAME]"
type input "marcu"
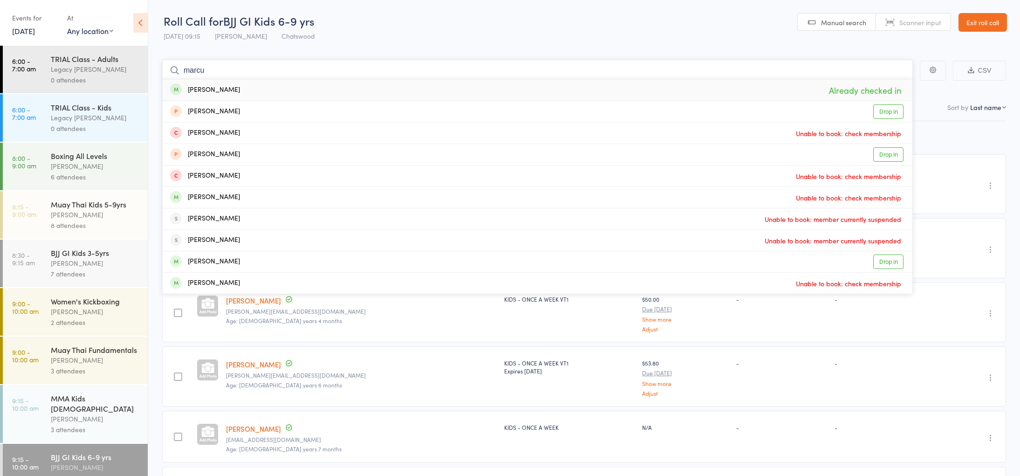
drag, startPoint x: 210, startPoint y: 71, endPoint x: 158, endPoint y: 67, distance: 52.3
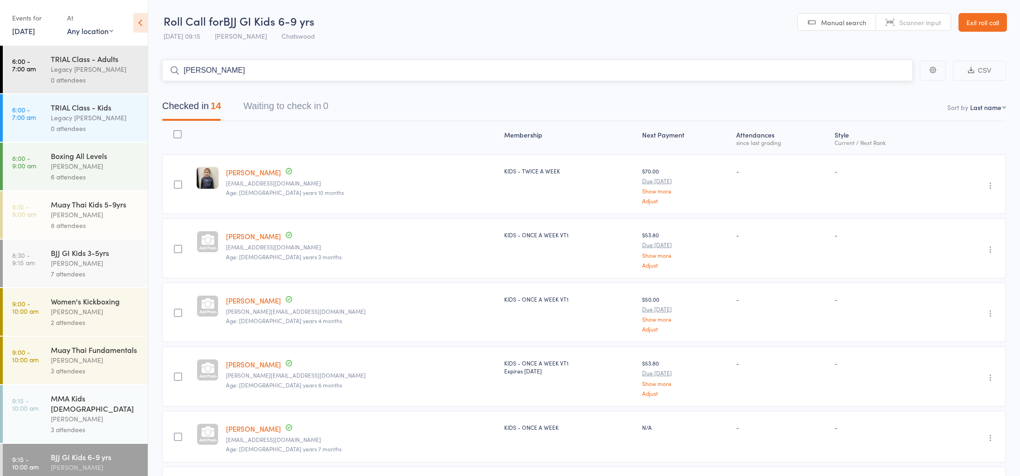
type input "[PERSON_NAME]"
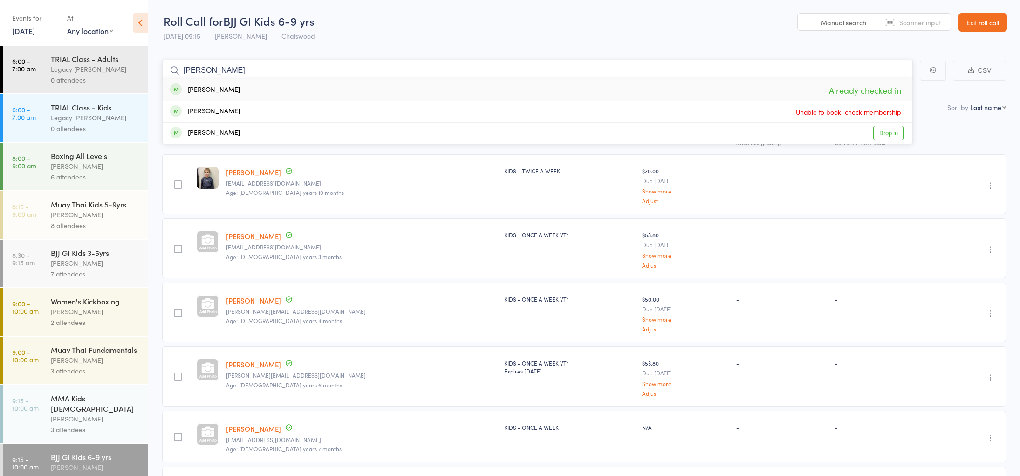
drag, startPoint x: 212, startPoint y: 71, endPoint x: 139, endPoint y: 59, distance: 73.7
click at [139, 59] on div "Roll Call for BJJ GI Kids 6-9 yrs [DATE] 09:15 [PERSON_NAME] Chatswood Manual s…" at bounding box center [510, 238] width 1020 height 476
